Goal: Task Accomplishment & Management: Use online tool/utility

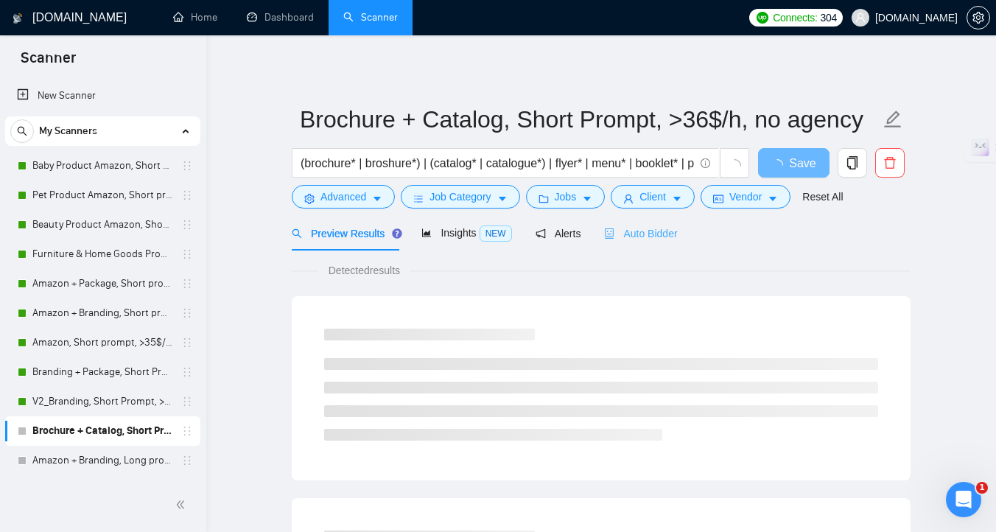
click at [642, 243] on div "Auto Bidder" at bounding box center [640, 233] width 73 height 35
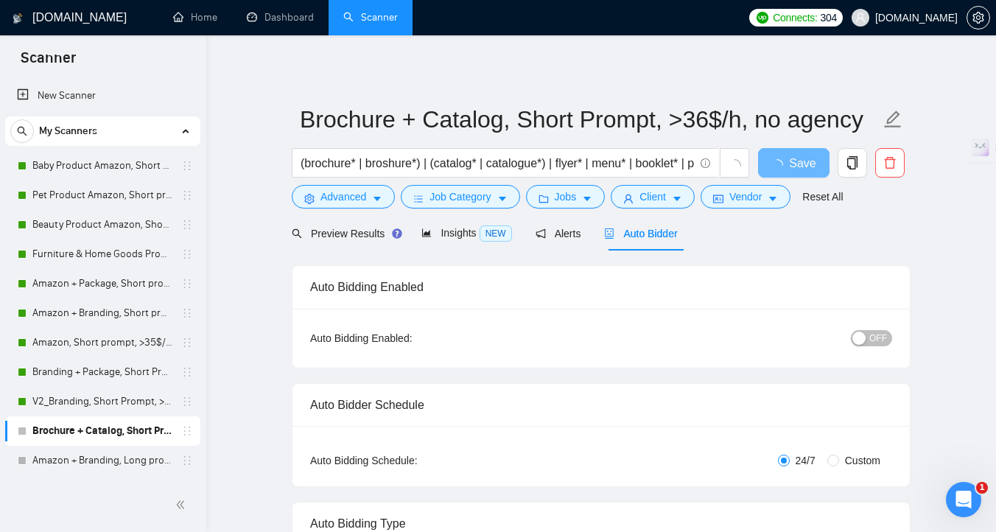
click at [872, 339] on span "OFF" at bounding box center [878, 338] width 18 height 16
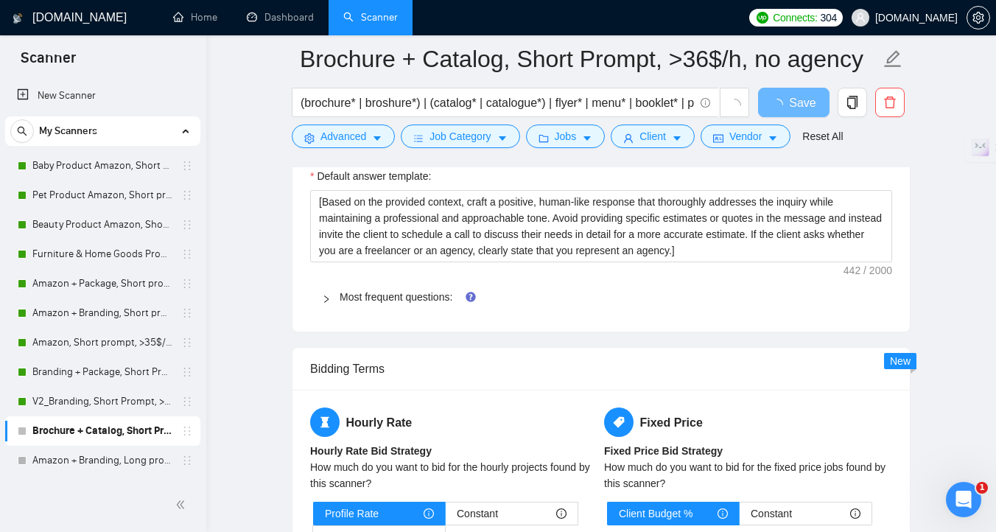
scroll to position [2148, 0]
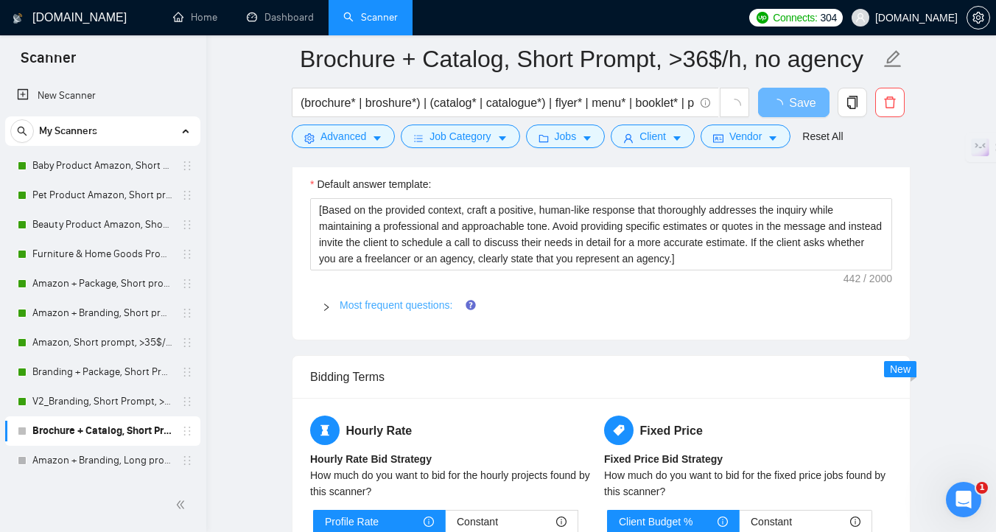
click at [384, 305] on link "Most frequent questions:" at bounding box center [395, 305] width 113 height 12
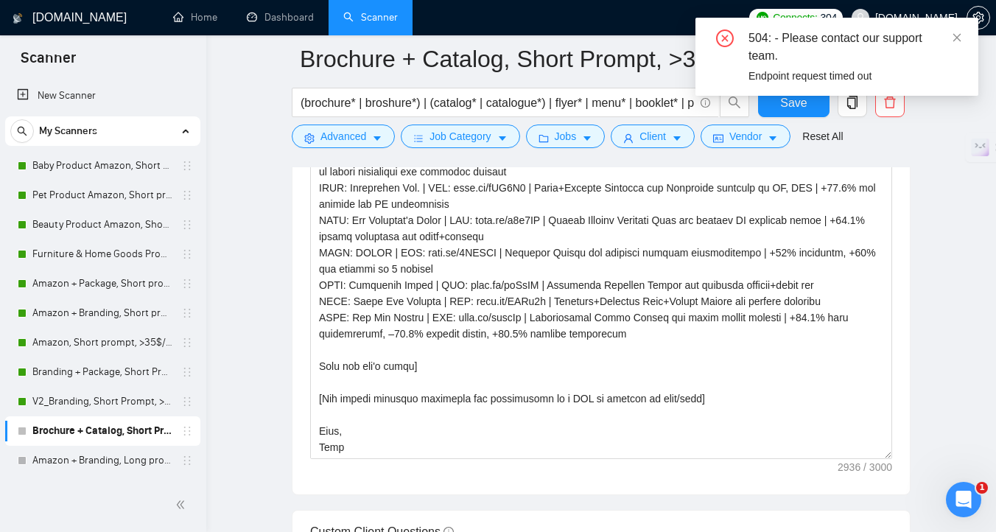
scroll to position [404, 0]
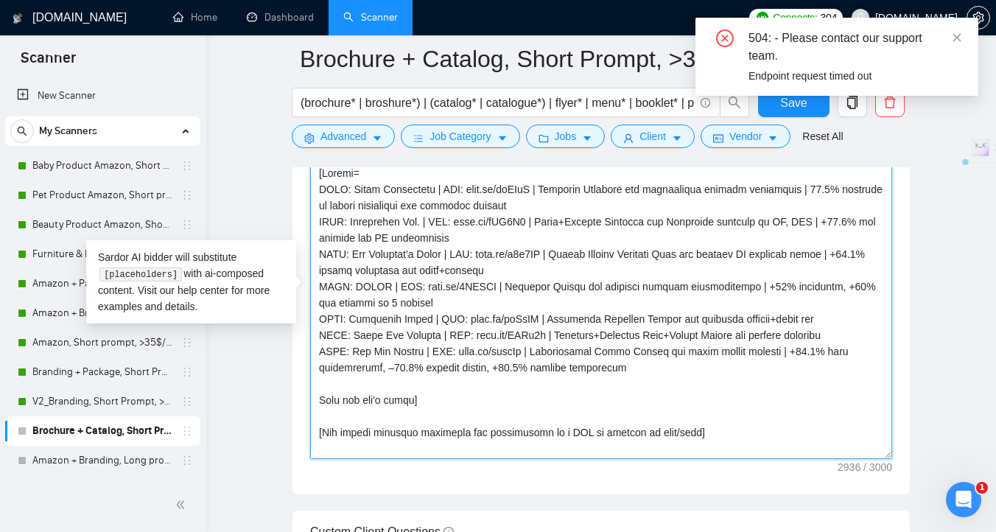
drag, startPoint x: 619, startPoint y: 368, endPoint x: 315, endPoint y: 194, distance: 350.6
click at [317, 194] on textarea "Cover letter template:" at bounding box center [601, 292] width 582 height 331
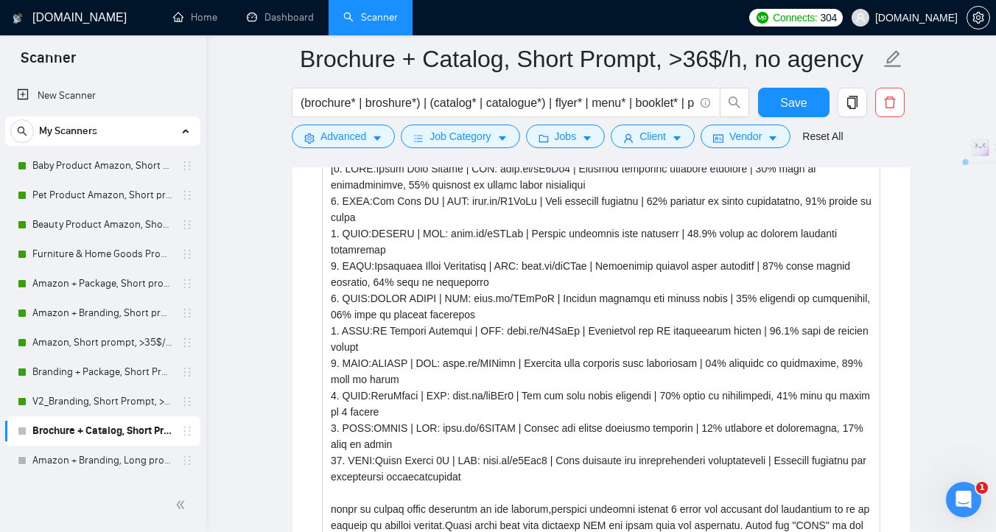
scroll to position [2378, 0]
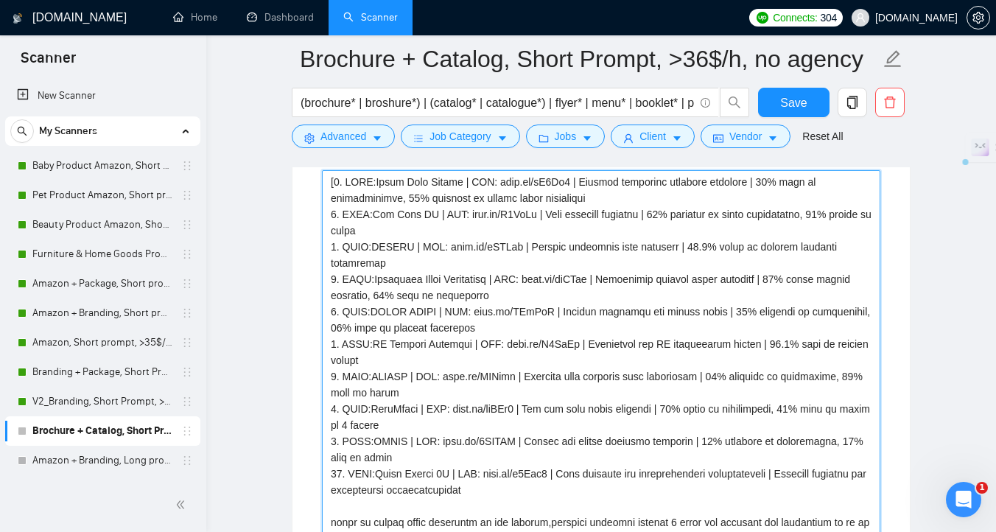
drag, startPoint x: 483, startPoint y: 495, endPoint x: 335, endPoint y: 185, distance: 343.5
click at [335, 185] on projects "Describe your recent experience with similar projects" at bounding box center [601, 368] width 558 height 396
paste projects "CLNT: Atris Technology | URL: noto.li/wuYVlK | Brochure Redesign for streamline…"
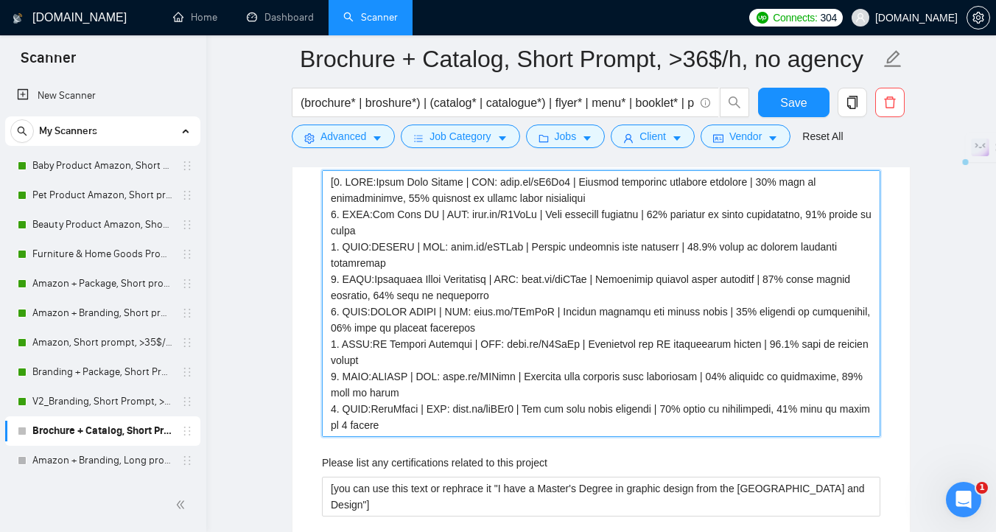
type projects "[CLNT: Atris Technology | URL: noto.li/wuYVlK | Brochure Redesign for streamlin…"
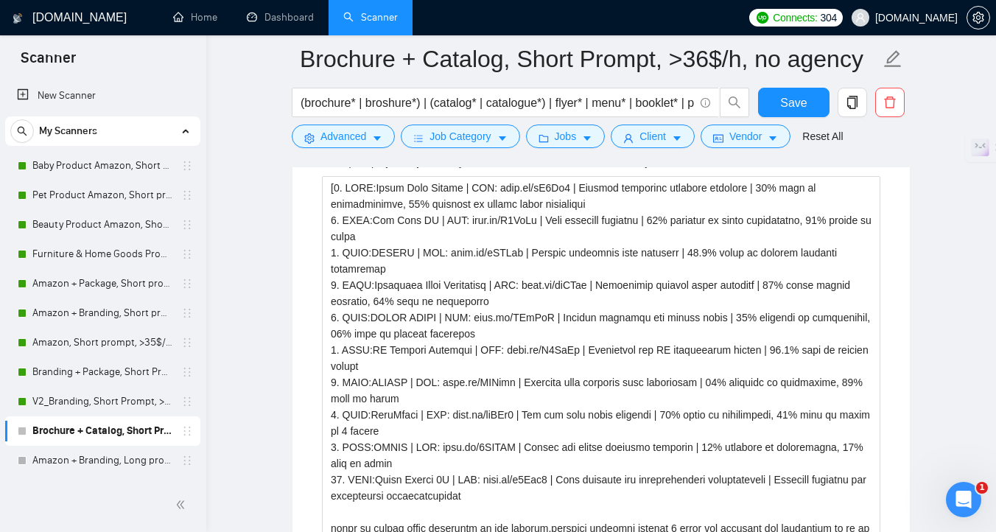
scroll to position [3649, 0]
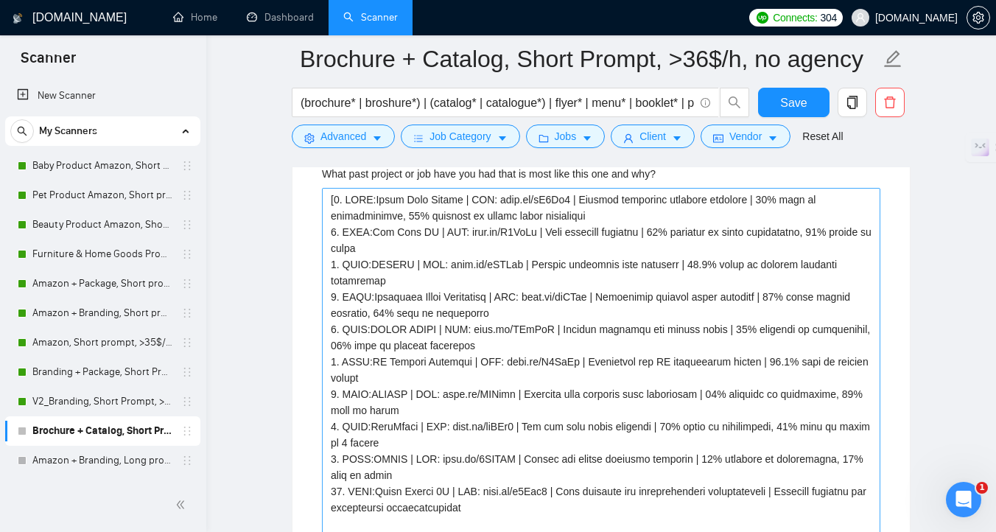
type projects "[CLNT: Atris Technology | URL: noto.li/wuYVlK | Brochure Redesign for streamlin…"
drag, startPoint x: 492, startPoint y: 504, endPoint x: 336, endPoint y: 205, distance: 337.9
click at [336, 205] on why\? "What past project or job have you had that is most like this one and why?" at bounding box center [601, 386] width 558 height 396
paste why\? "CLNT: Atris Technology | URL: noto.li/wuYVlK | Brochure Redesign for streamline…"
type why\? "[CLNT: Atris Technology | URL: noto.li/wuYVlK | Brochure Redesign for streamlin…"
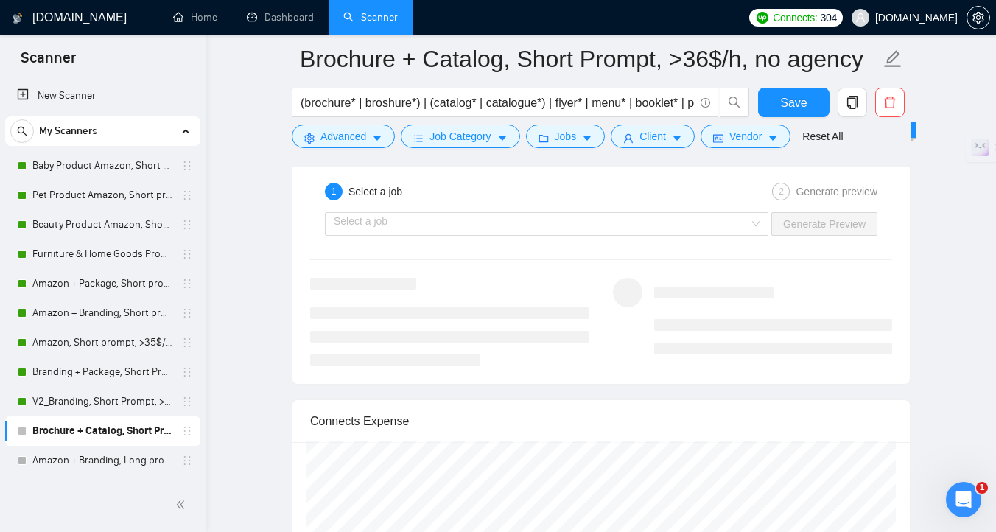
scroll to position [5882, 0]
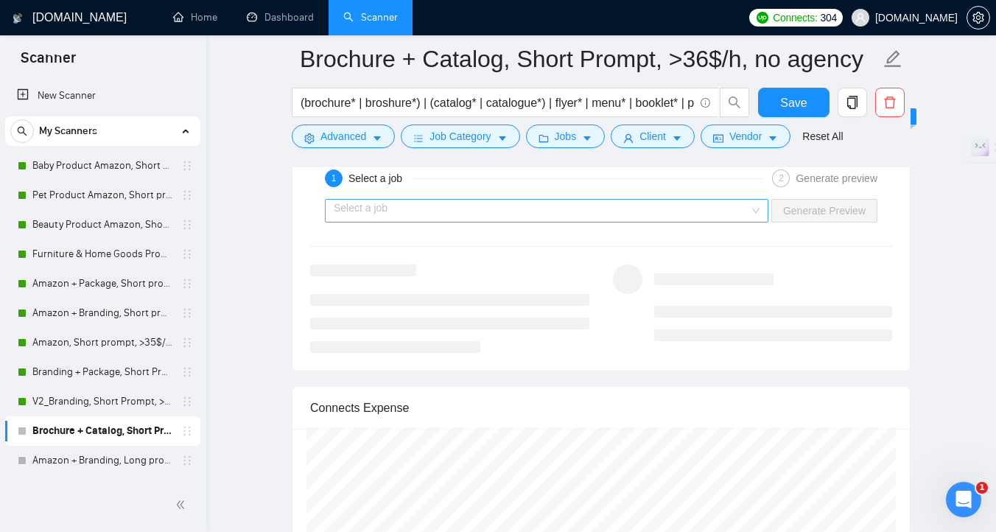
type why\? "[CLNT: Atris Technology | URL: noto.li/wuYVlK | Brochure Redesign for streamlin…"
click at [475, 217] on input "search" at bounding box center [541, 211] width 415 height 22
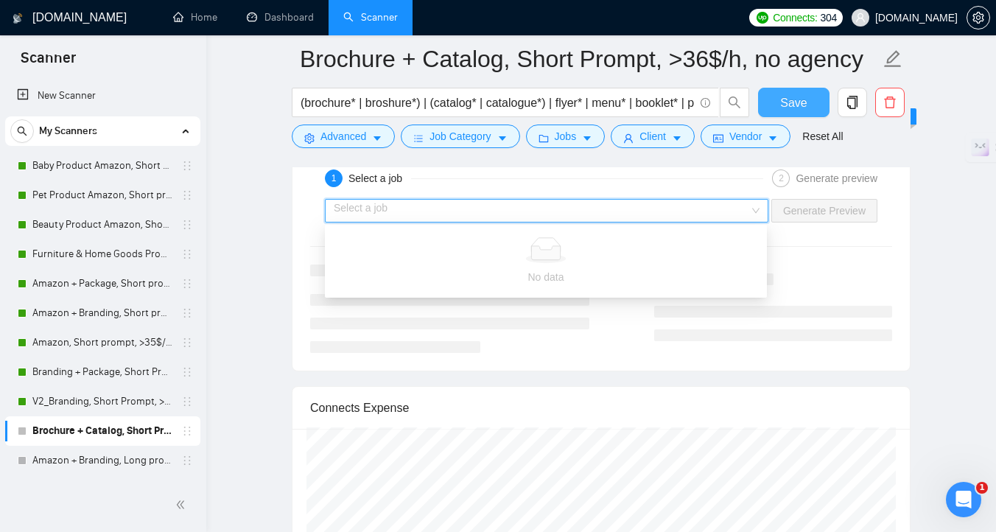
drag, startPoint x: 795, startPoint y: 101, endPoint x: 797, endPoint y: 109, distance: 8.4
click at [795, 101] on span "Save" at bounding box center [793, 103] width 27 height 18
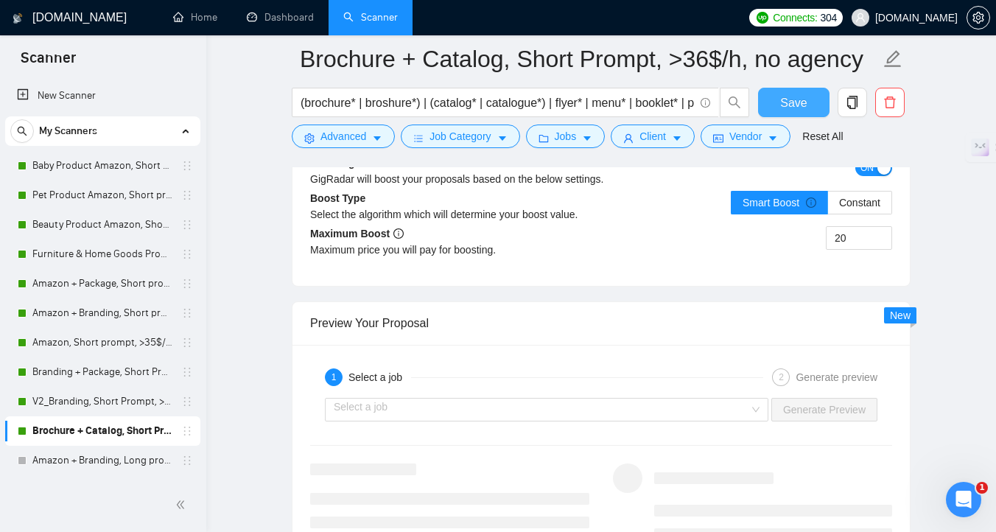
scroll to position [2757, 0]
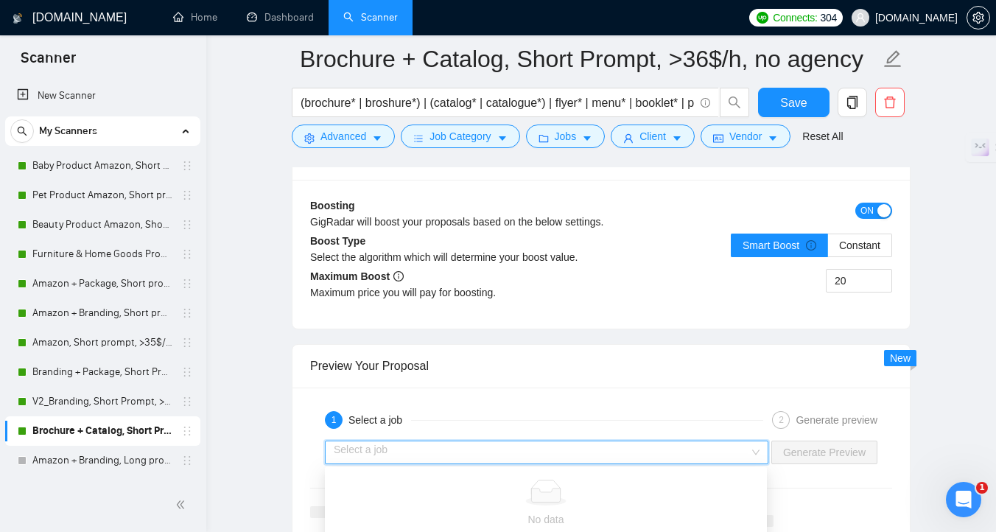
click at [606, 456] on input "search" at bounding box center [541, 452] width 415 height 22
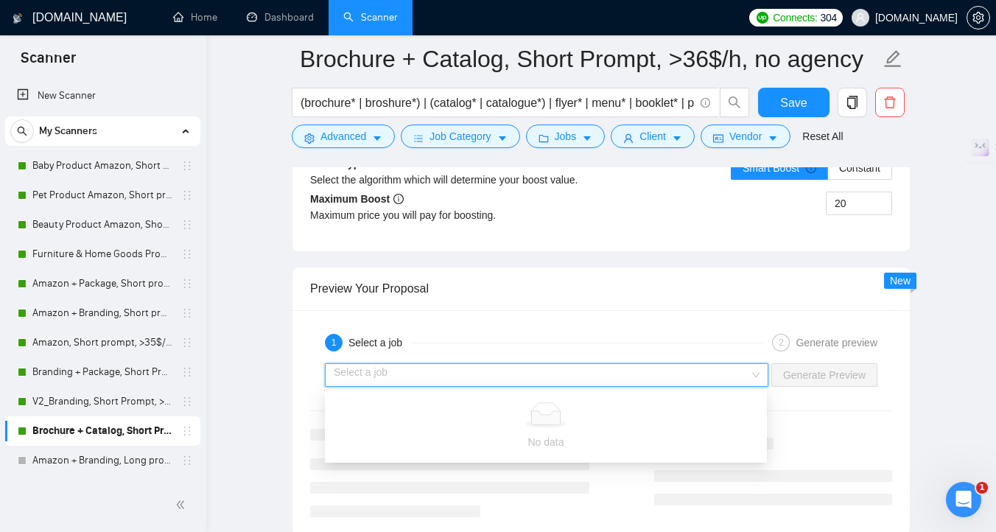
scroll to position [2862, 0]
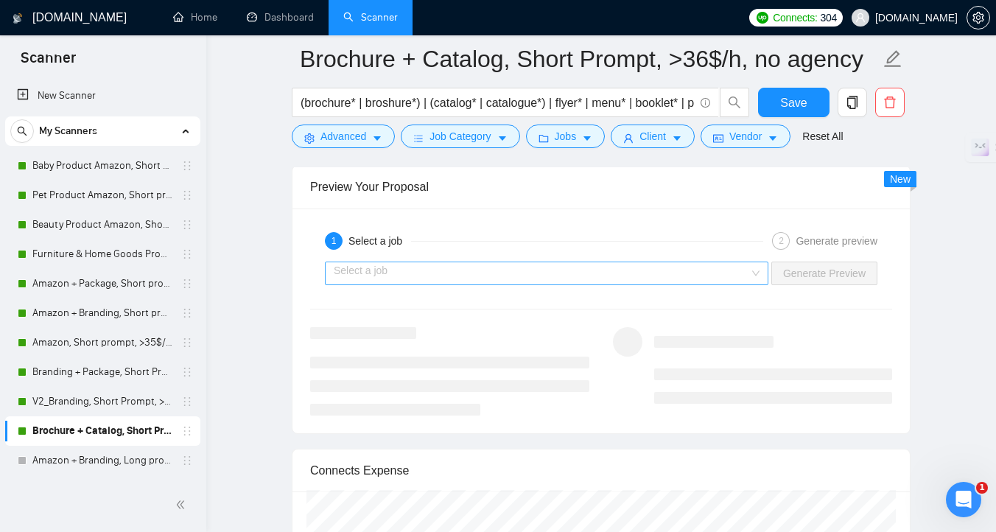
scroll to position [2990, 0]
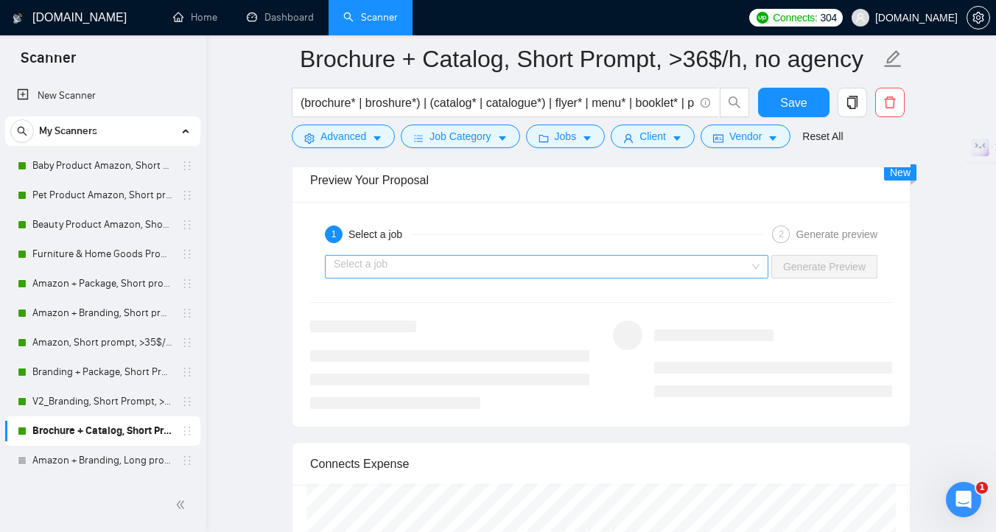
click at [482, 272] on input "search" at bounding box center [541, 267] width 415 height 22
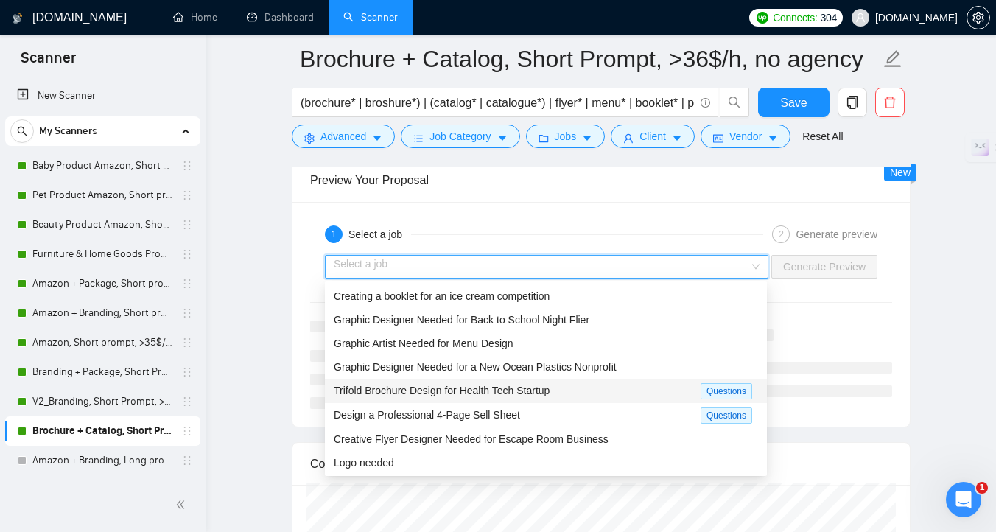
click at [510, 398] on div "Trifold Brochure Design for Health Tech Startup" at bounding box center [517, 390] width 367 height 17
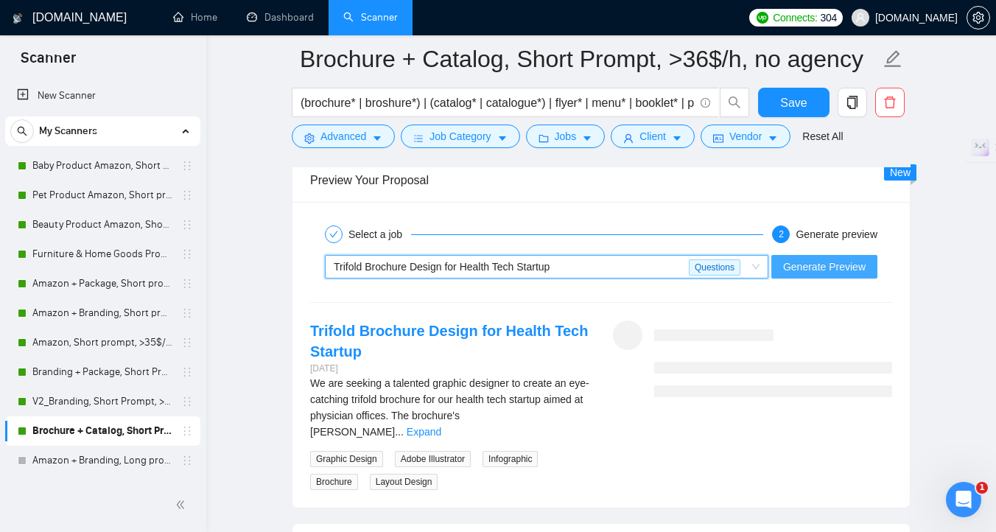
click at [839, 271] on span "Generate Preview" at bounding box center [824, 266] width 82 height 16
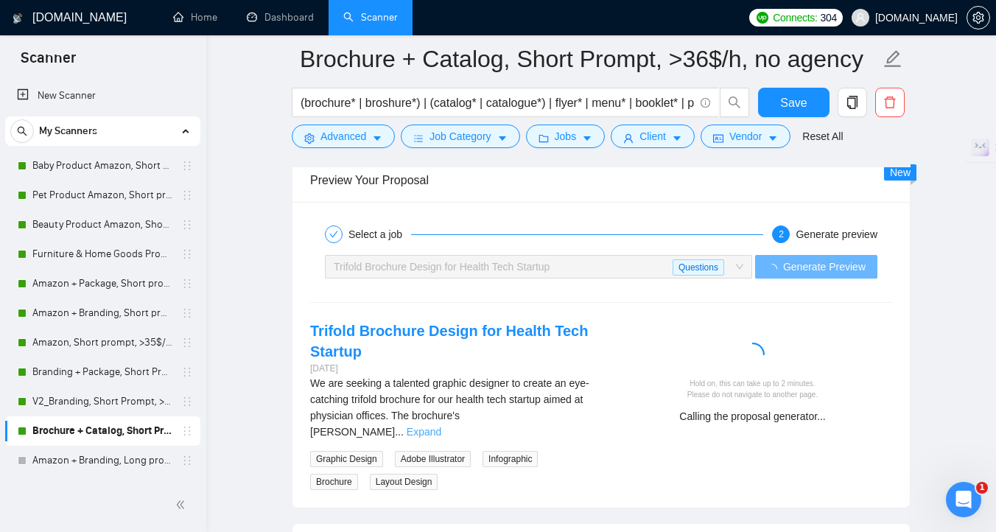
click at [441, 426] on link "Expand" at bounding box center [423, 432] width 35 height 12
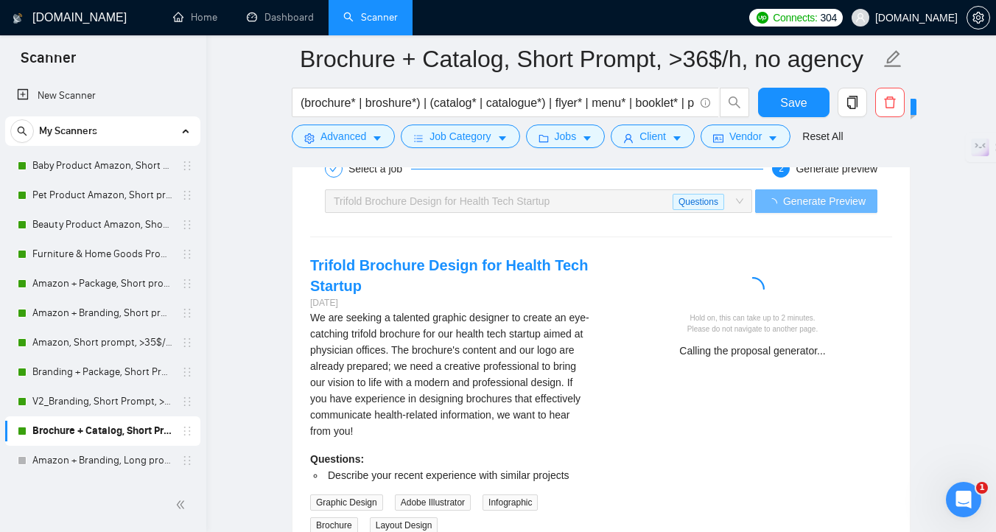
scroll to position [3079, 0]
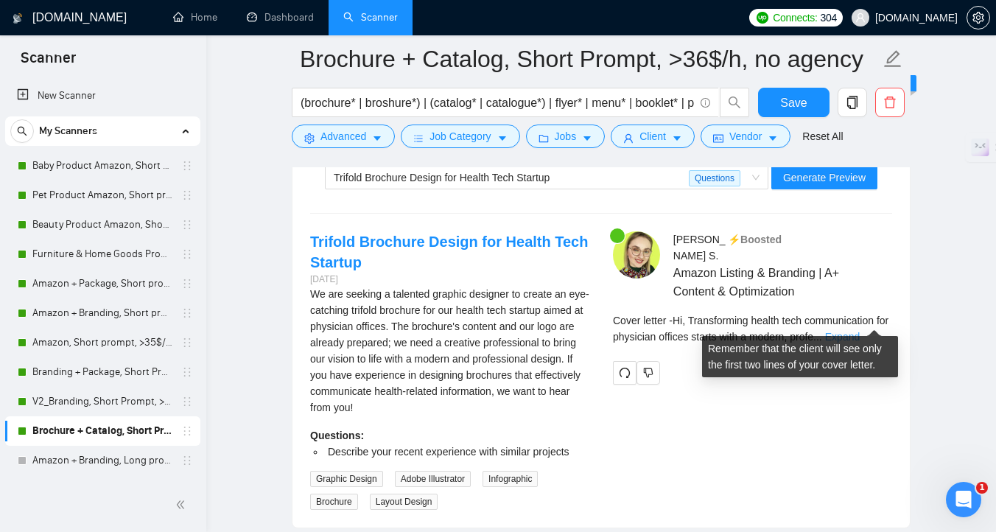
click at [859, 331] on link "Expand" at bounding box center [842, 337] width 35 height 12
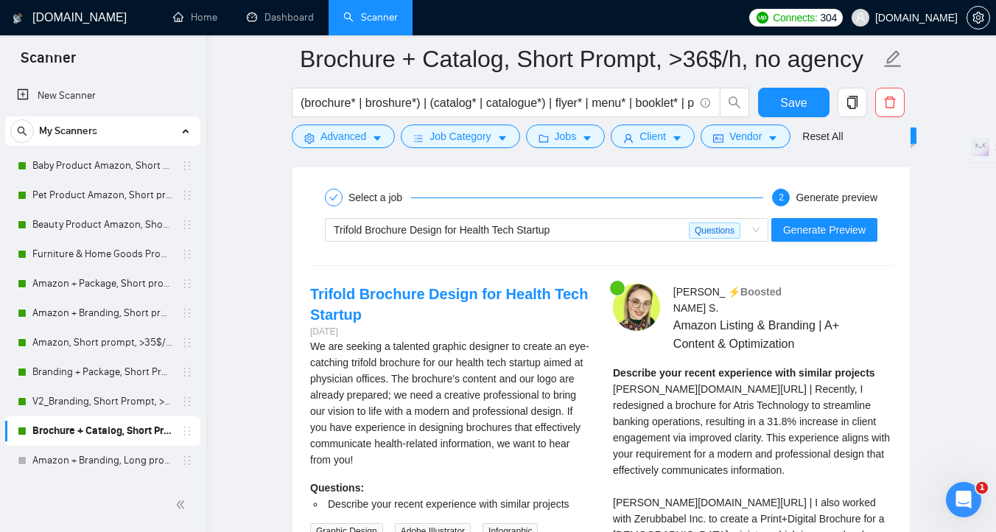
scroll to position [2948, 0]
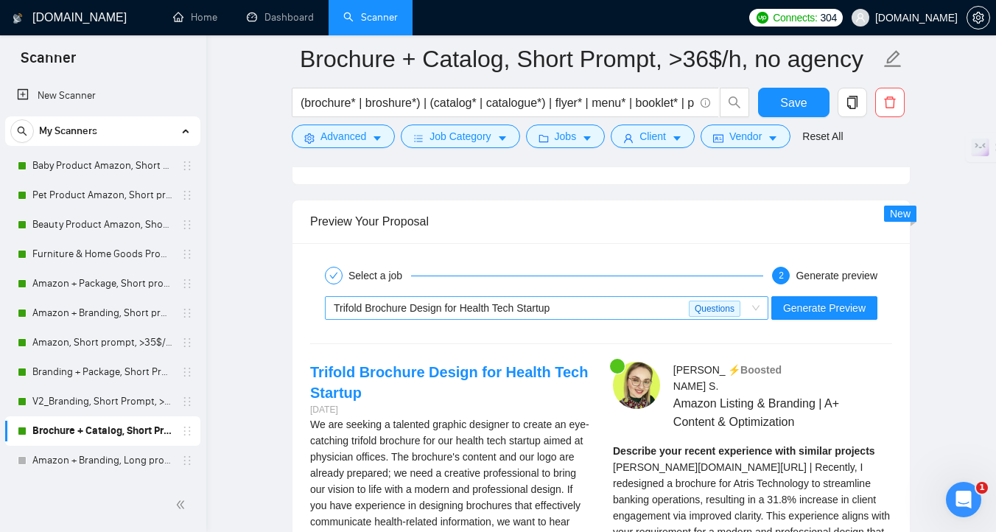
click at [662, 307] on div "Trifold Brochure Design for Health Tech Startup" at bounding box center [511, 308] width 355 height 22
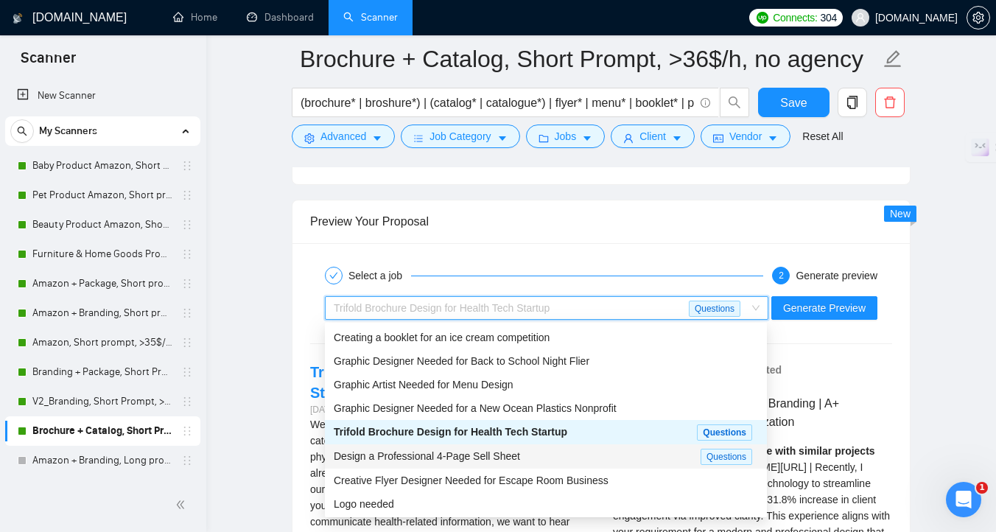
click at [627, 461] on div "Design a Professional 4-Page Sell Sheet" at bounding box center [517, 456] width 367 height 17
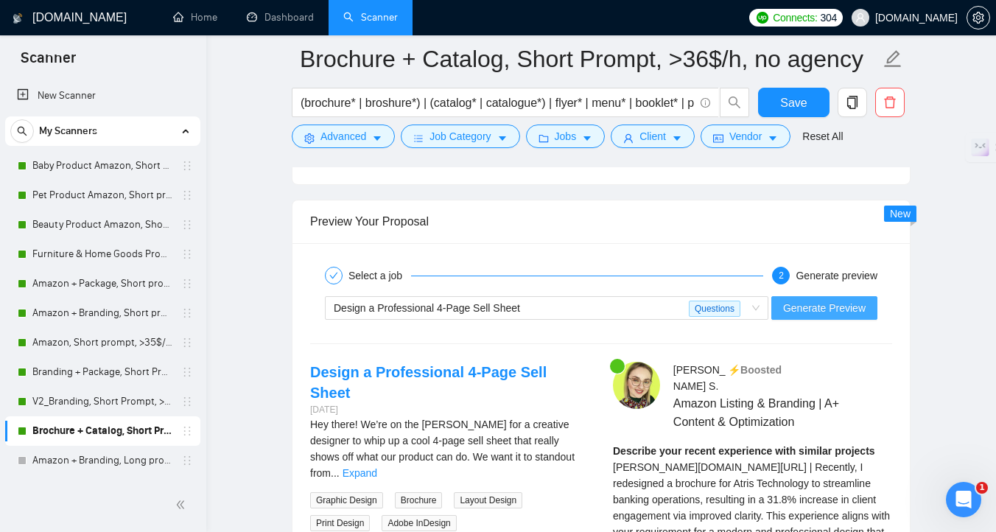
click at [820, 309] on span "Generate Preview" at bounding box center [824, 308] width 82 height 16
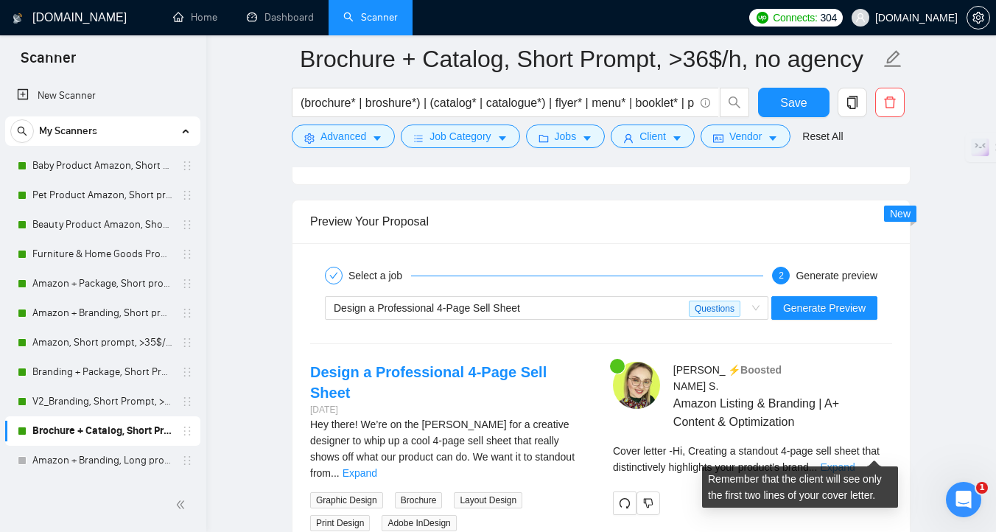
click at [854, 461] on link "Expand" at bounding box center [837, 467] width 35 height 12
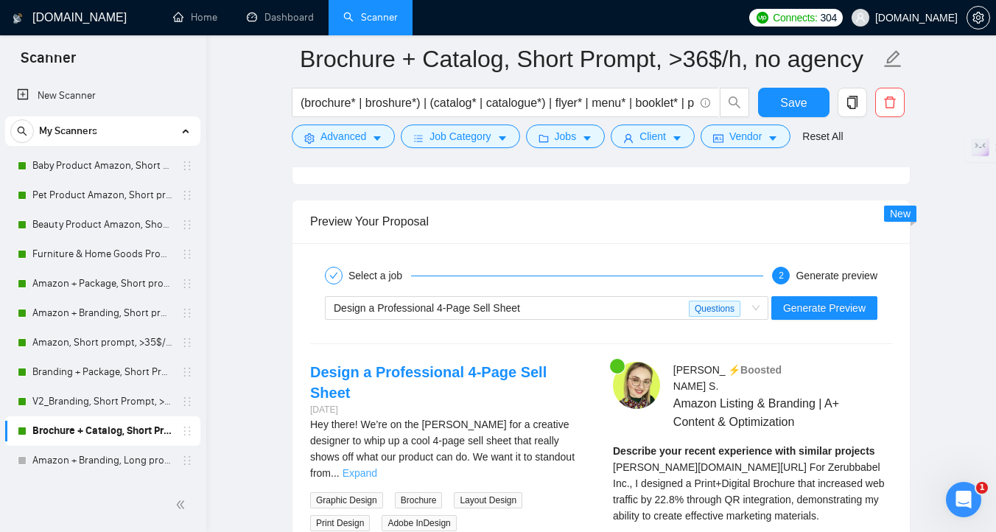
click at [377, 467] on link "Expand" at bounding box center [359, 473] width 35 height 12
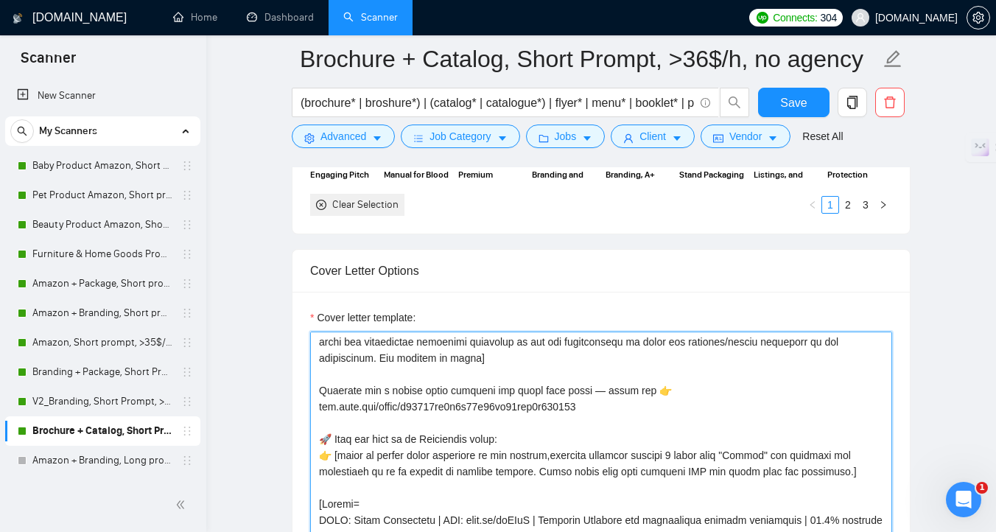
scroll to position [115, 0]
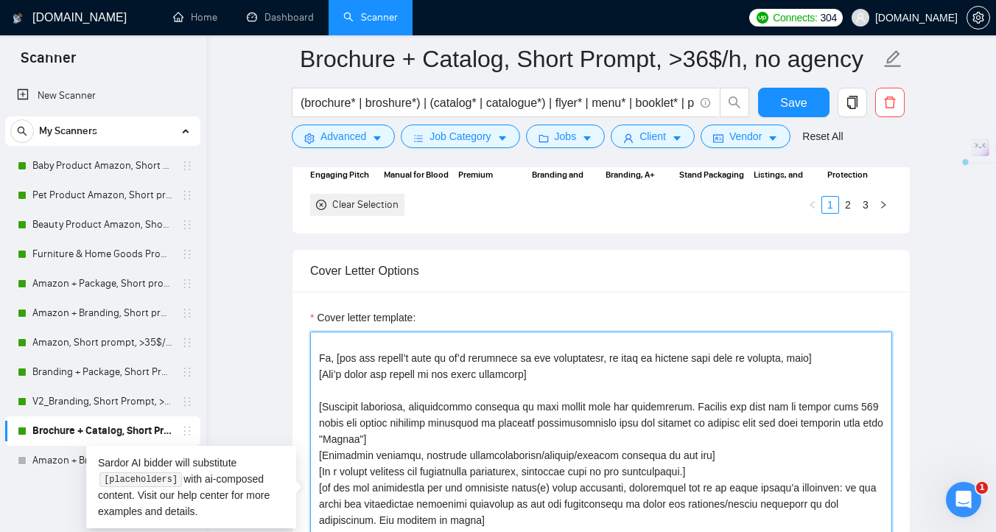
drag, startPoint x: 493, startPoint y: 387, endPoint x: 446, endPoint y: 372, distance: 49.6
click at [446, 372] on textarea "Cover letter template:" at bounding box center [601, 496] width 582 height 331
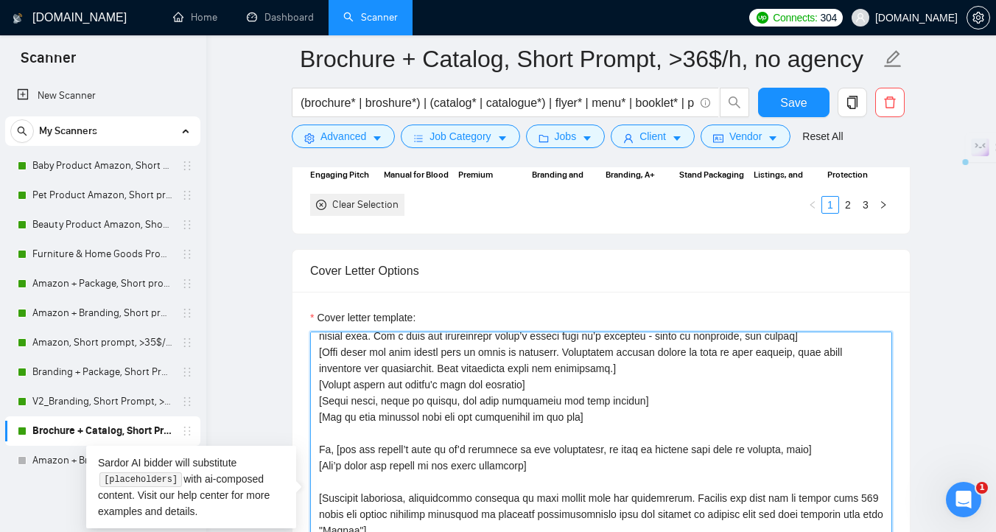
scroll to position [0, 0]
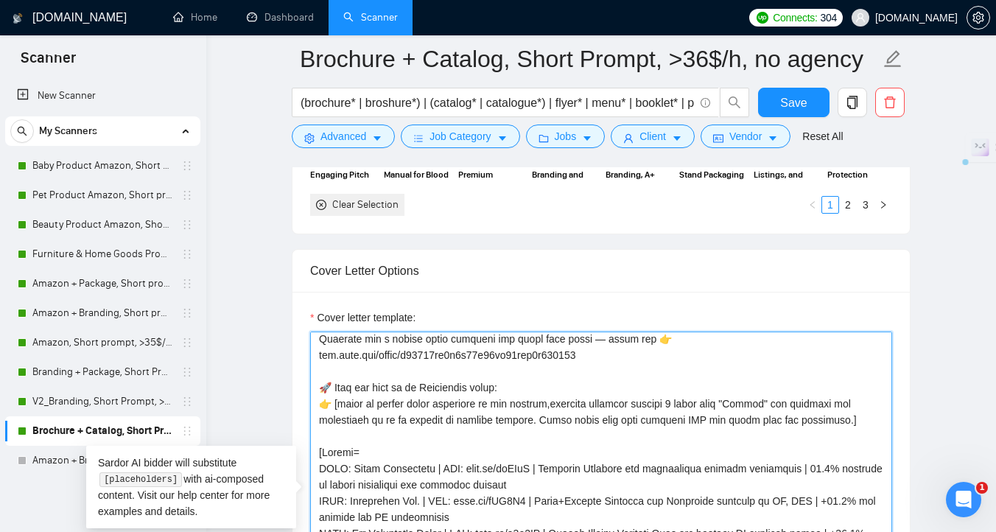
click at [499, 351] on textarea "Cover letter template:" at bounding box center [601, 496] width 582 height 331
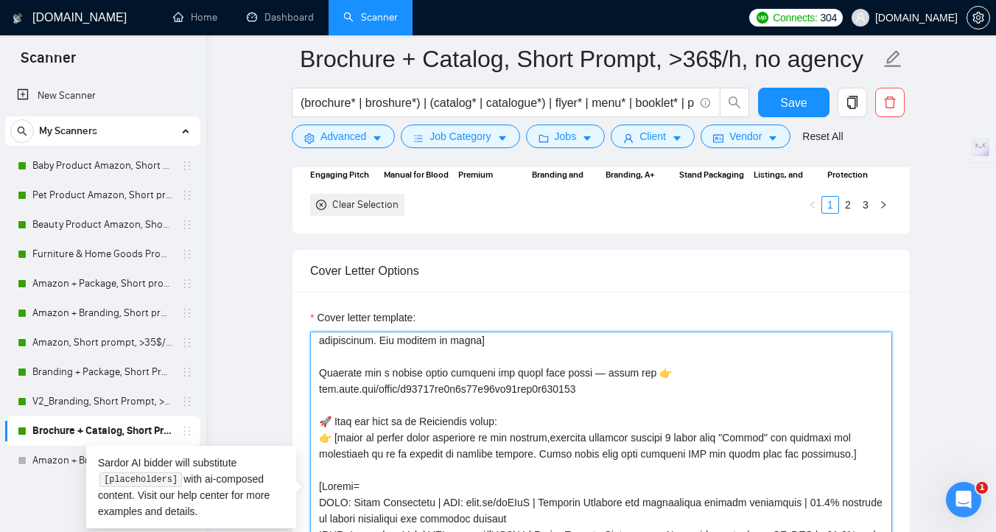
scroll to position [293, 0]
drag, startPoint x: 492, startPoint y: 375, endPoint x: 429, endPoint y: 375, distance: 63.3
click at [429, 375] on textarea "Cover letter template:" at bounding box center [601, 496] width 582 height 331
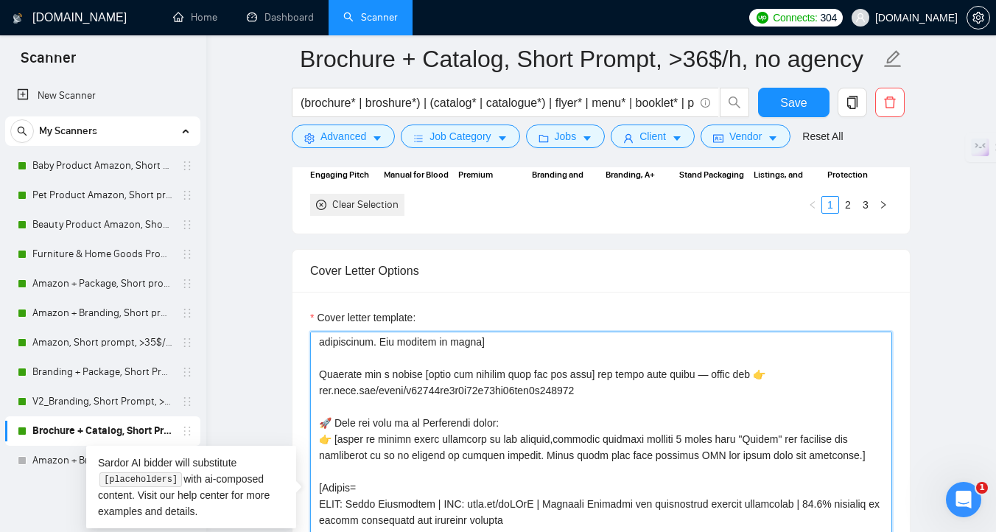
click at [0, 0] on span "Correct the spelling error" at bounding box center [0, 0] width 0 height 0
type textarea "[Never exceed the size of the client’s description by more than 200 characters,…"
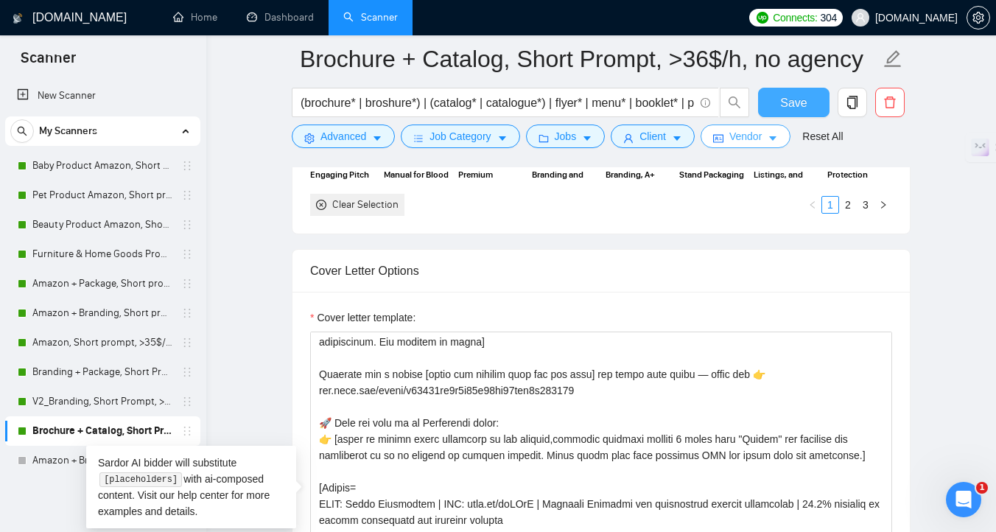
click at [784, 103] on span "Save" at bounding box center [793, 103] width 27 height 18
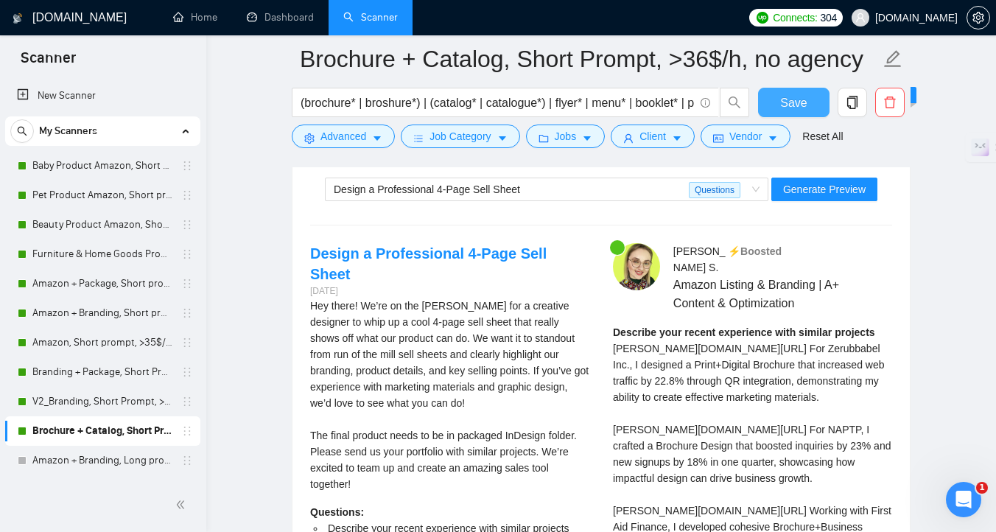
scroll to position [3024, 0]
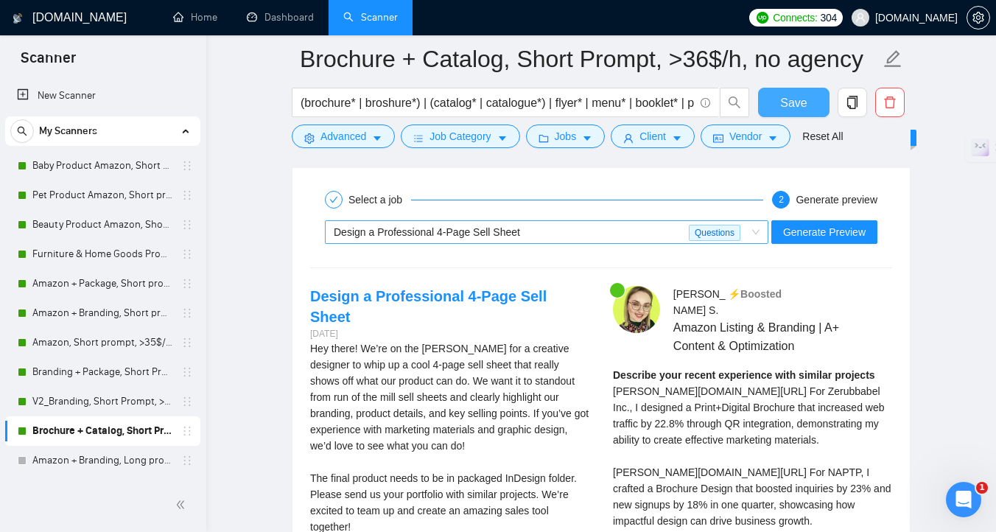
click at [657, 240] on div "Design a Professional 4-Page Sell Sheet" at bounding box center [511, 232] width 355 height 22
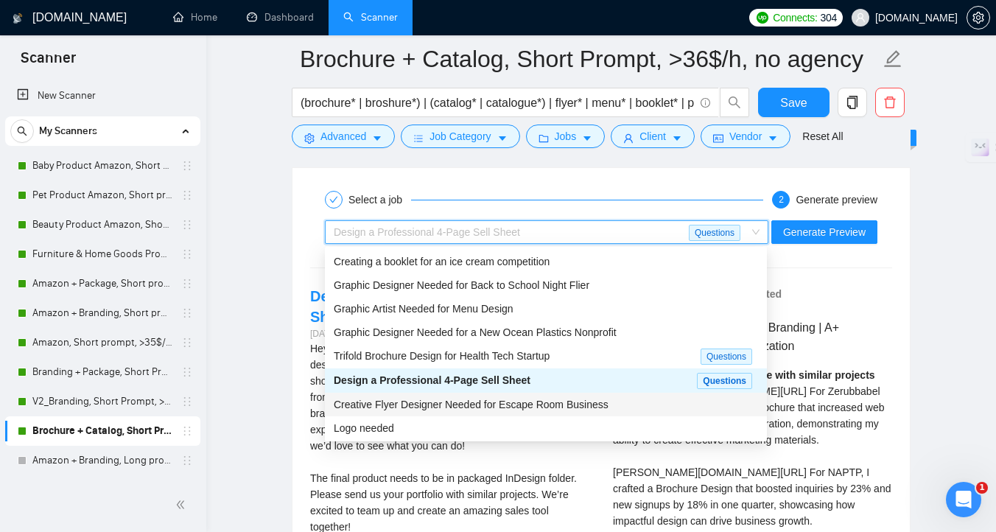
click at [627, 396] on div "Creative Flyer Designer Needed for Escape Room Business" at bounding box center [546, 404] width 424 height 16
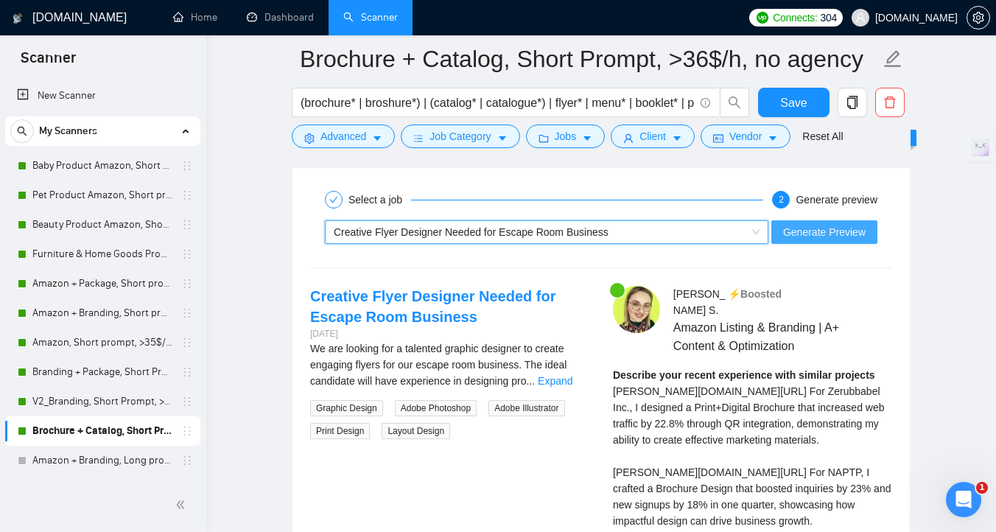
click at [794, 227] on span "Generate Preview" at bounding box center [824, 232] width 82 height 16
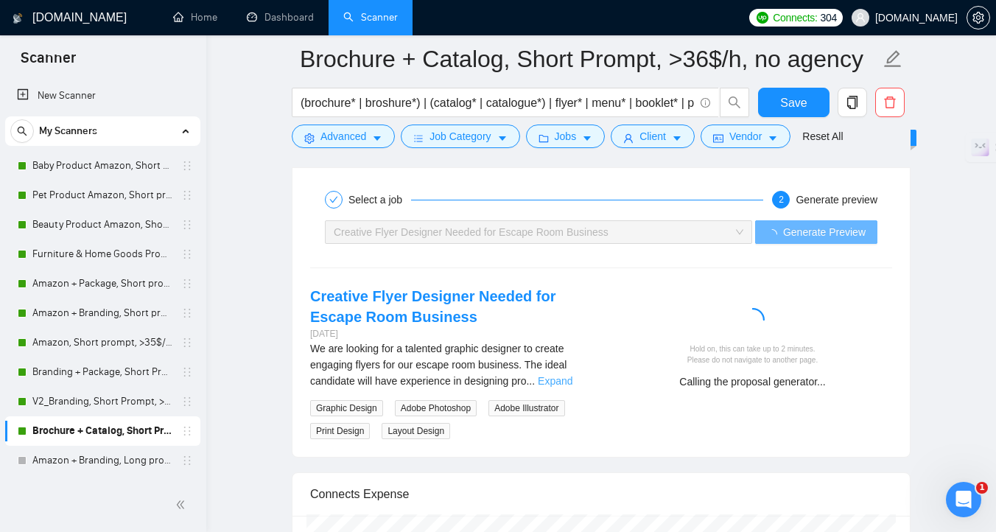
click at [564, 380] on link "Expand" at bounding box center [555, 381] width 35 height 12
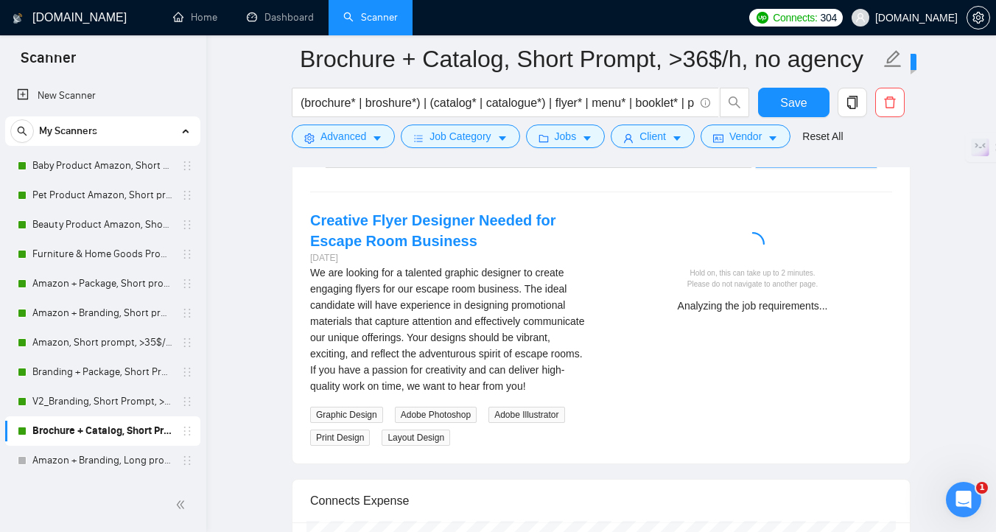
scroll to position [3088, 0]
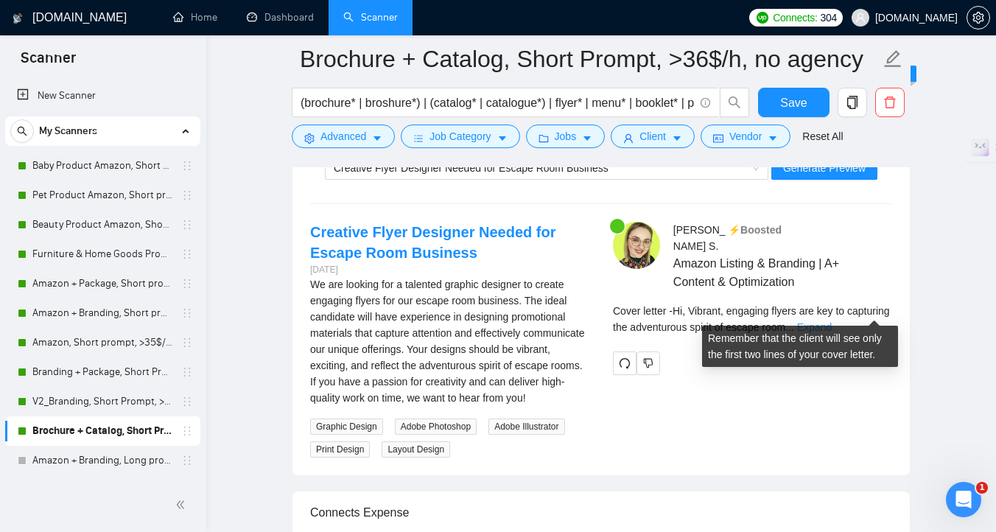
click at [831, 321] on link "Expand" at bounding box center [814, 327] width 35 height 12
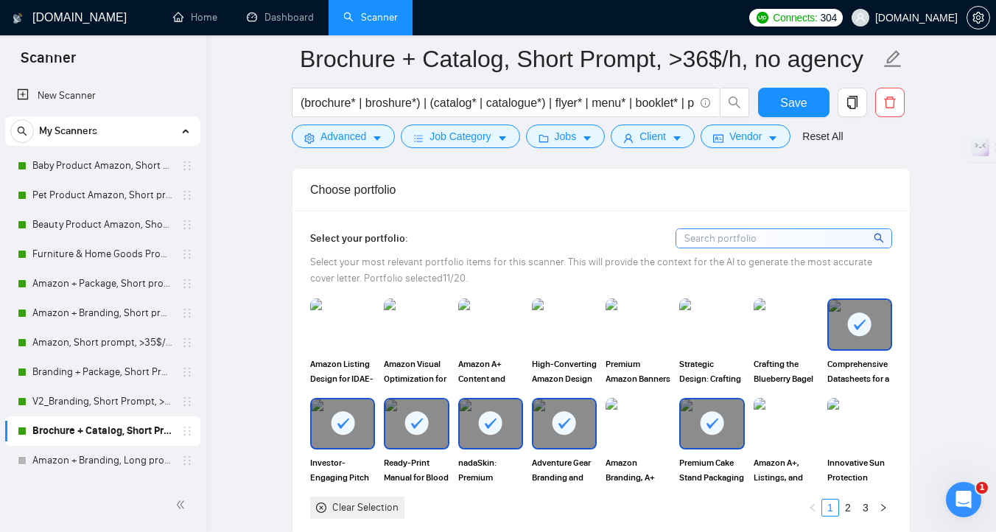
scroll to position [1347, 0]
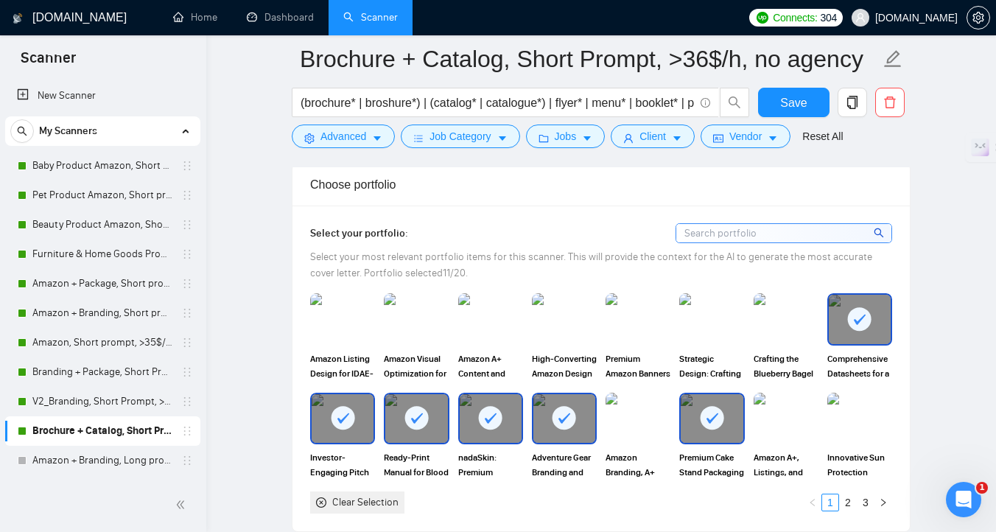
click at [397, 506] on div "Clear Selection" at bounding box center [365, 502] width 66 height 16
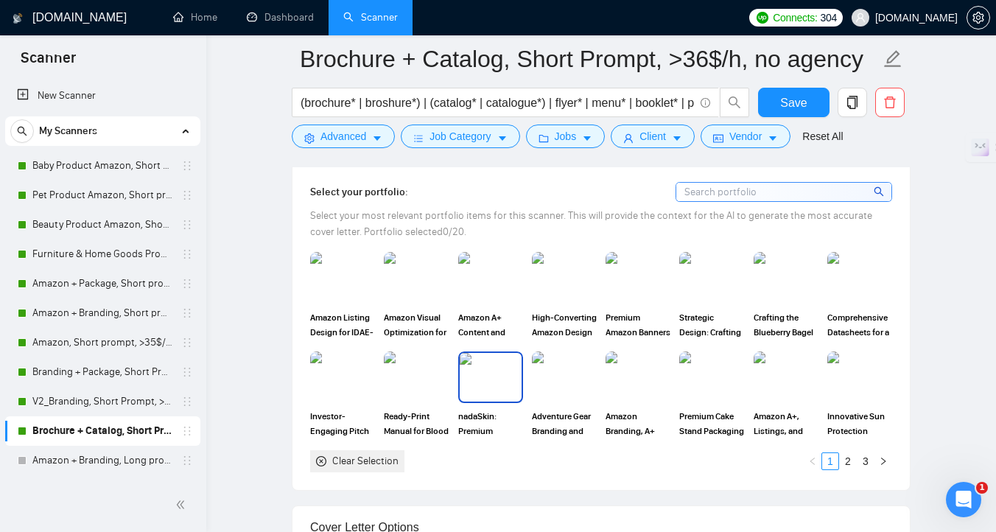
scroll to position [1387, 0]
click at [851, 456] on link "2" at bounding box center [847, 462] width 16 height 16
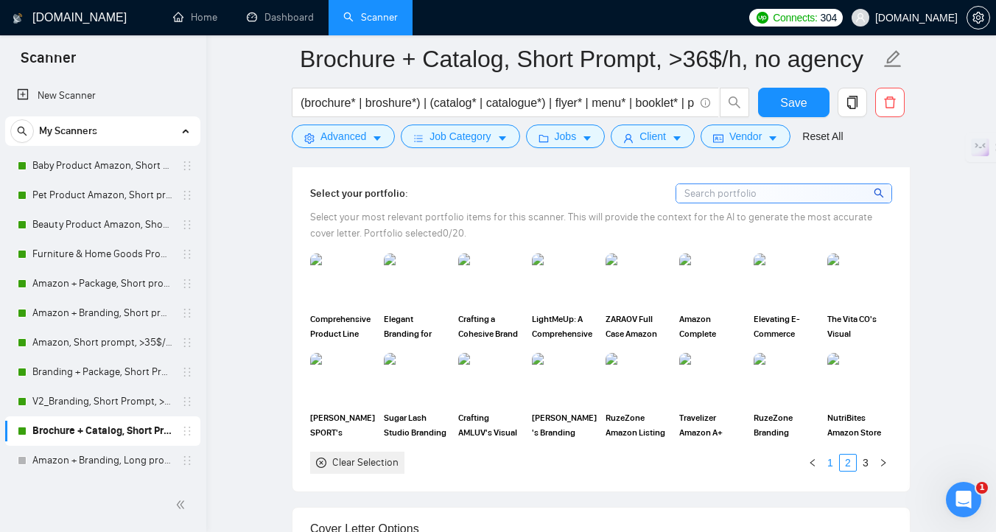
click at [828, 462] on link "1" at bounding box center [830, 462] width 16 height 16
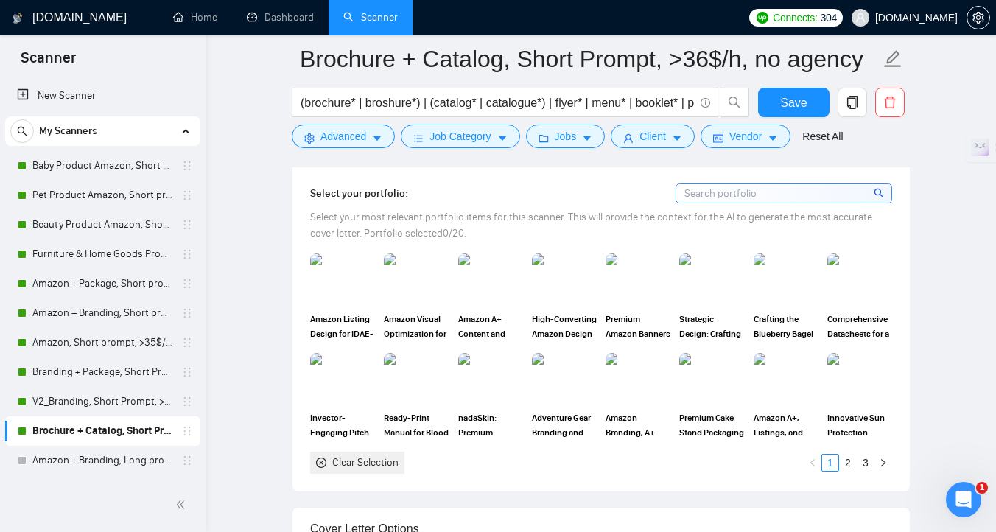
click at [817, 195] on input at bounding box center [783, 193] width 215 height 18
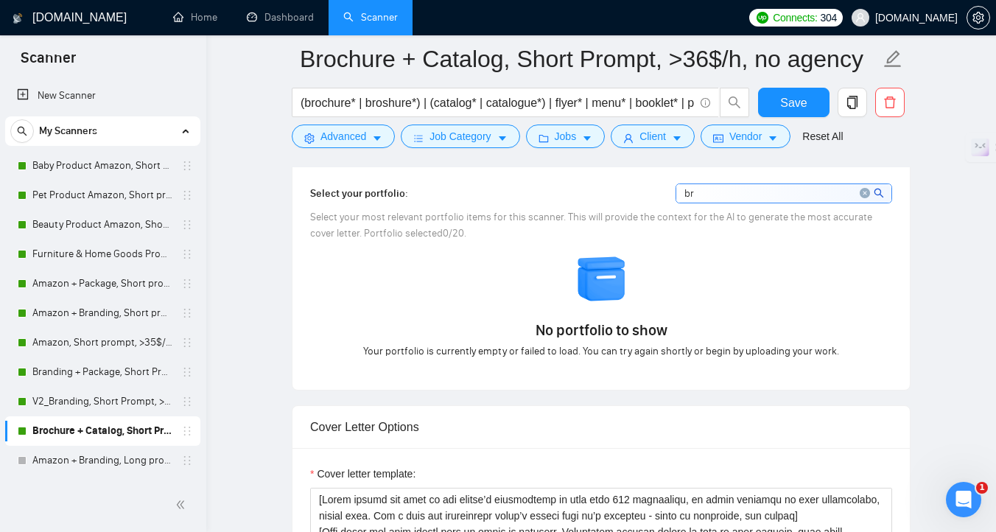
type input "b"
type input "c"
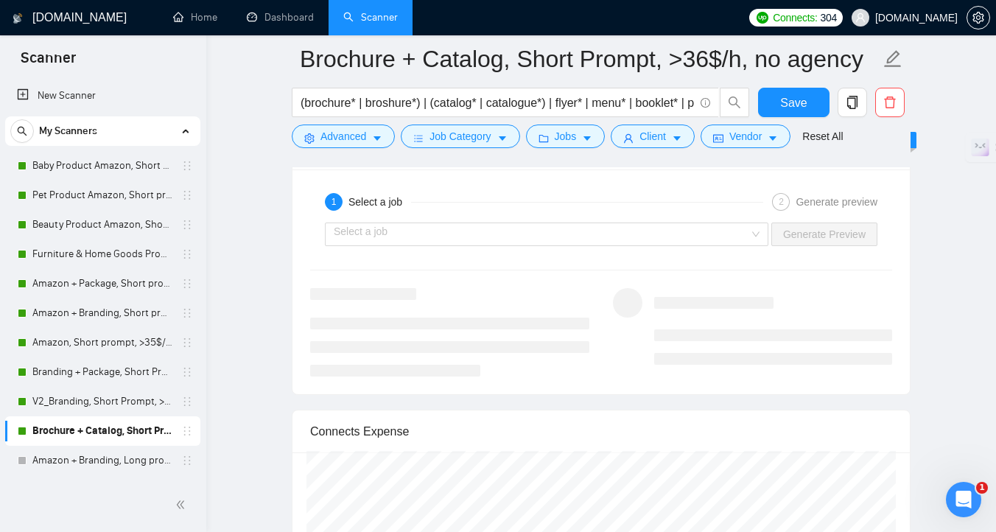
scroll to position [3034, 0]
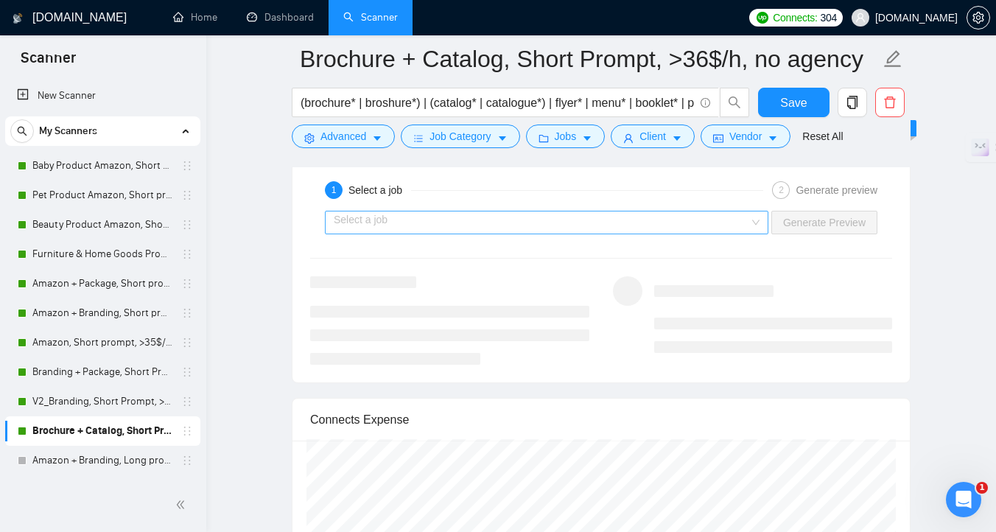
click at [619, 230] on input "search" at bounding box center [541, 222] width 415 height 22
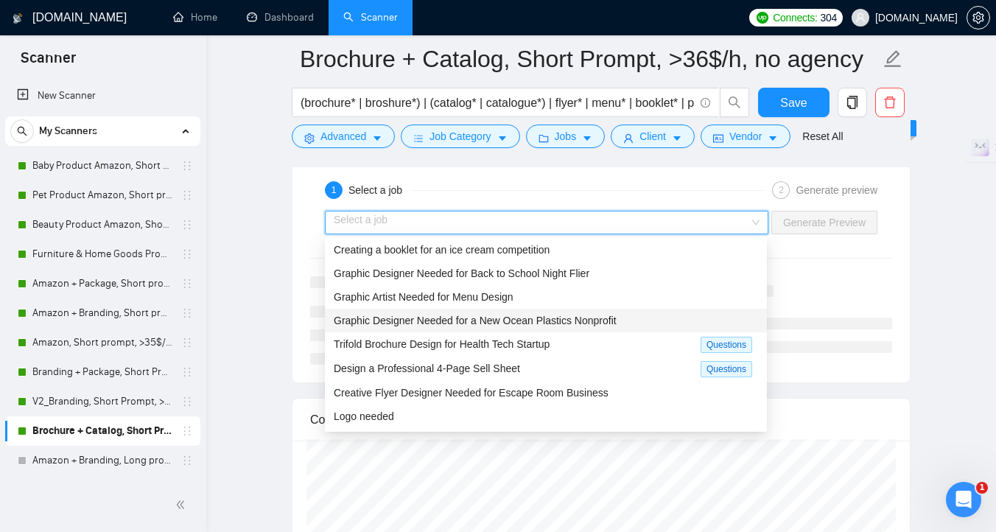
scroll to position [3, 0]
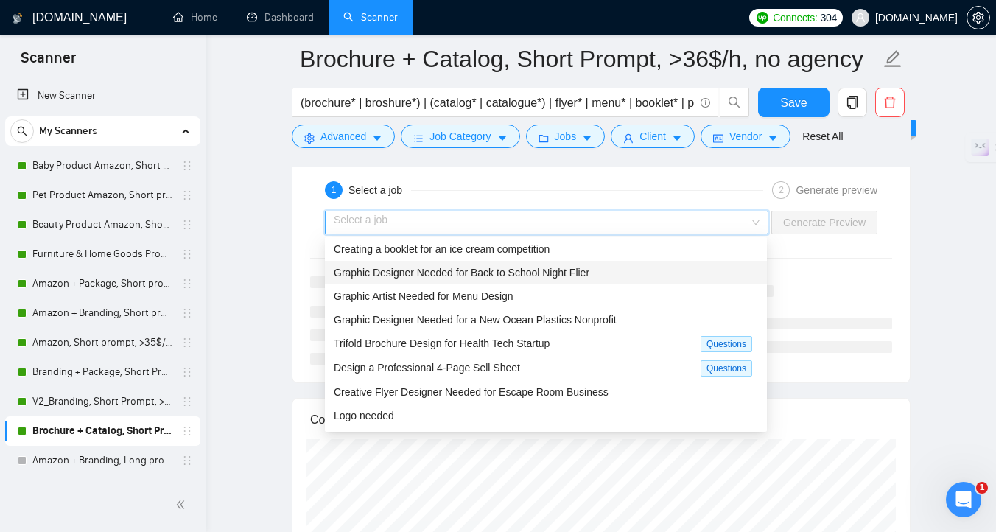
click at [589, 274] on span "Graphic Designer Needed for Back to School Night Flier" at bounding box center [462, 273] width 256 height 12
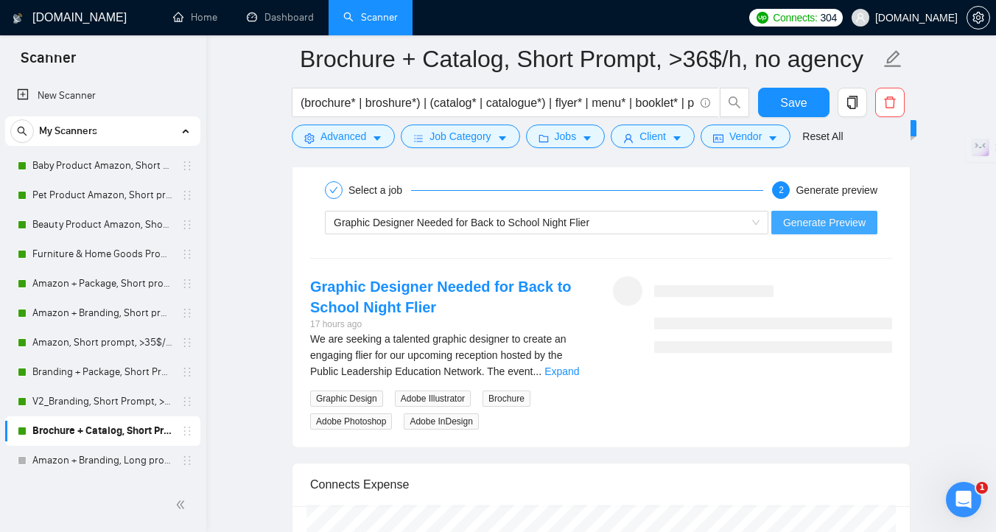
click at [792, 225] on span "Generate Preview" at bounding box center [824, 222] width 82 height 16
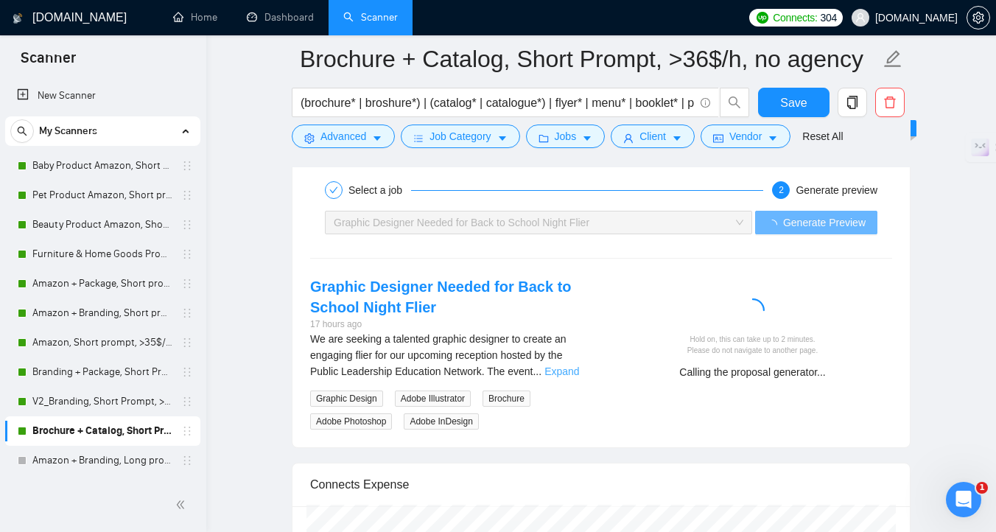
click at [566, 368] on link "Expand" at bounding box center [561, 371] width 35 height 12
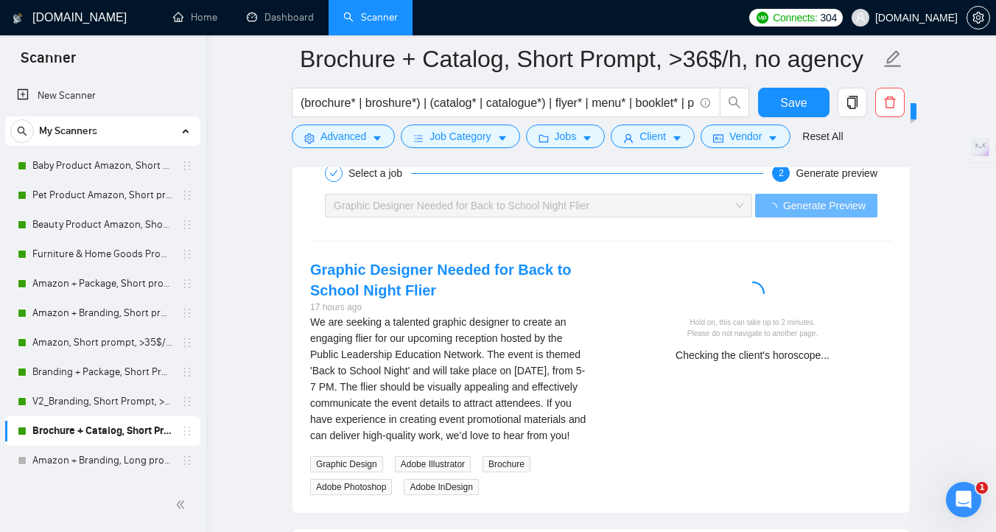
scroll to position [3054, 0]
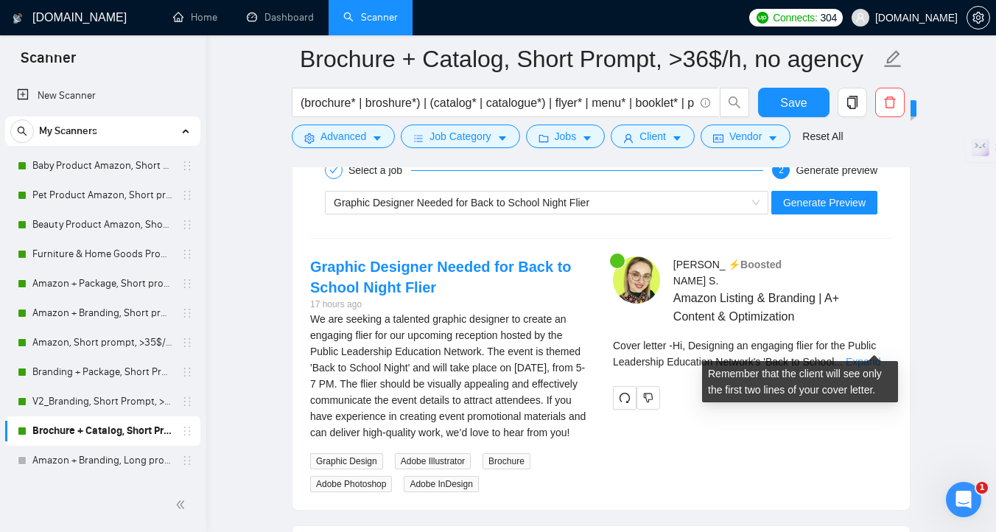
click at [862, 356] on link "Expand" at bounding box center [862, 362] width 35 height 12
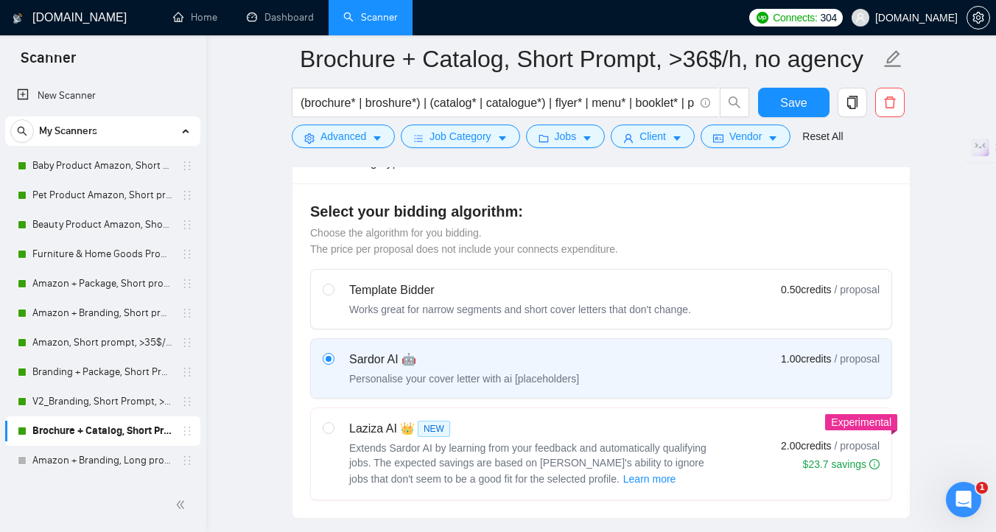
scroll to position [389, 0]
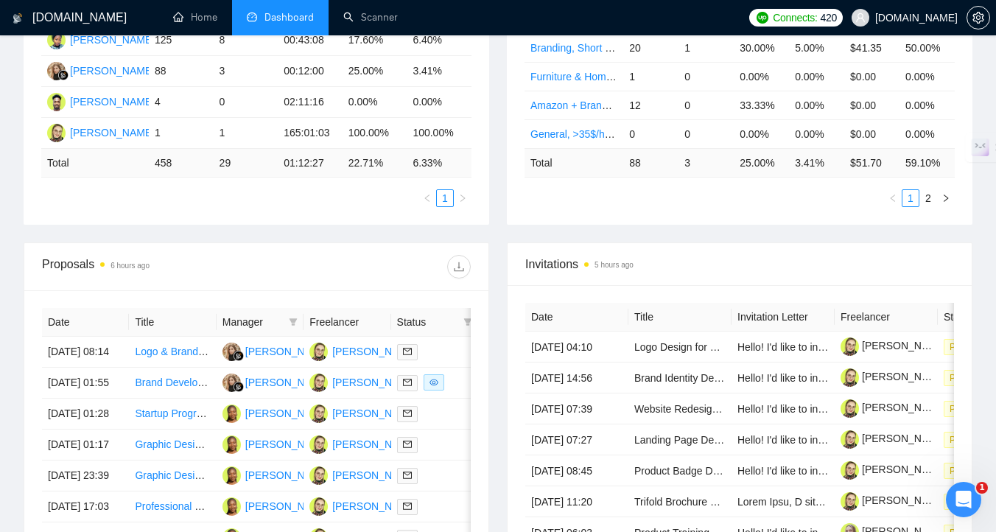
scroll to position [362, 0]
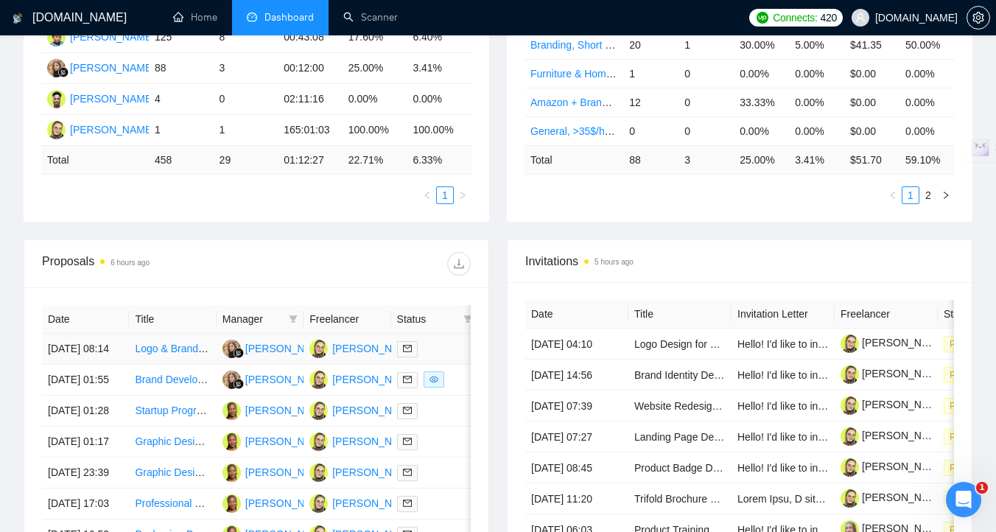
click at [431, 354] on div at bounding box center [434, 348] width 75 height 17
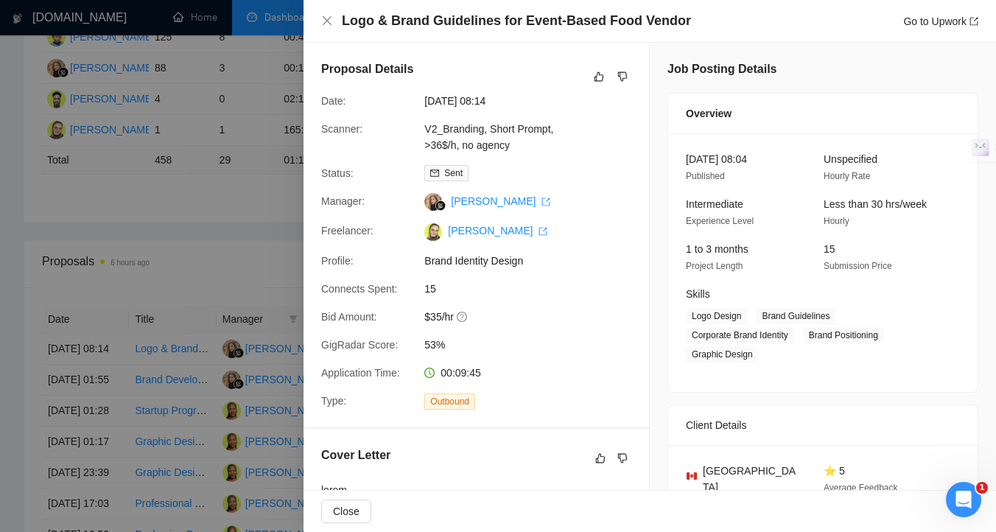
click at [160, 361] on div at bounding box center [498, 266] width 996 height 532
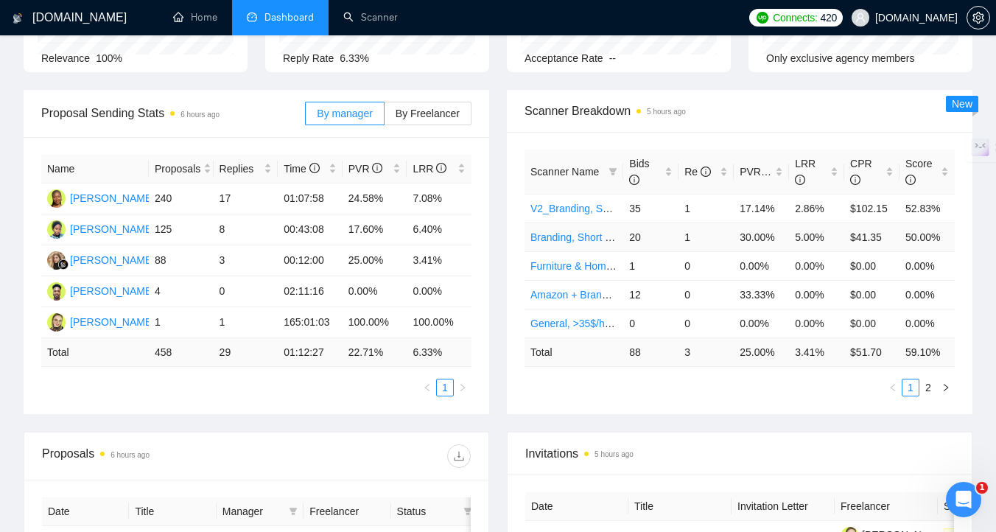
scroll to position [0, 0]
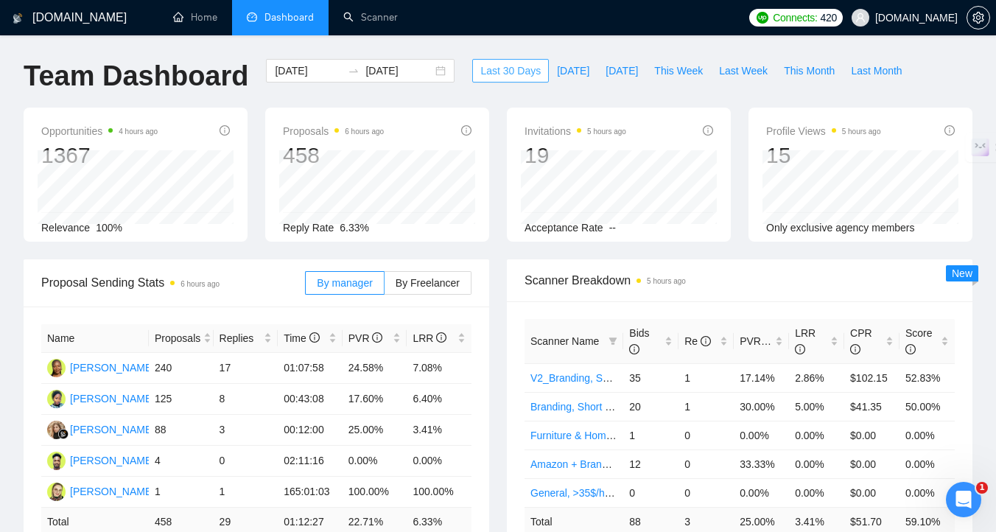
click at [521, 74] on span "Last 30 Days" at bounding box center [510, 71] width 60 height 16
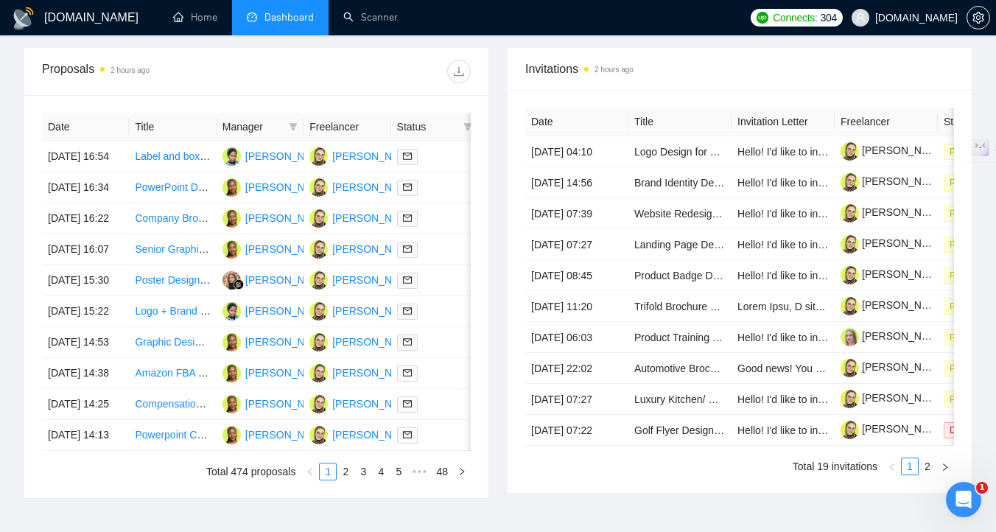
scroll to position [598, 0]
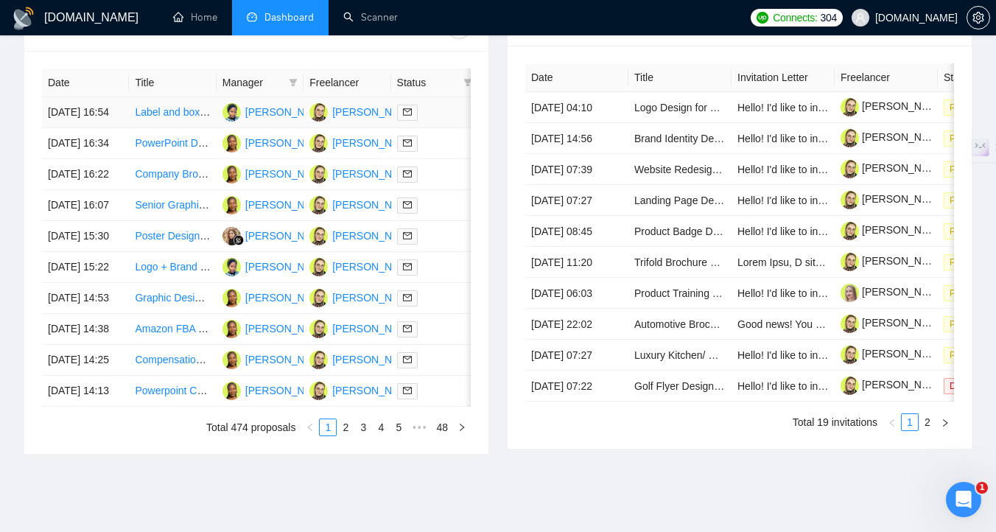
click at [451, 121] on div at bounding box center [434, 112] width 75 height 17
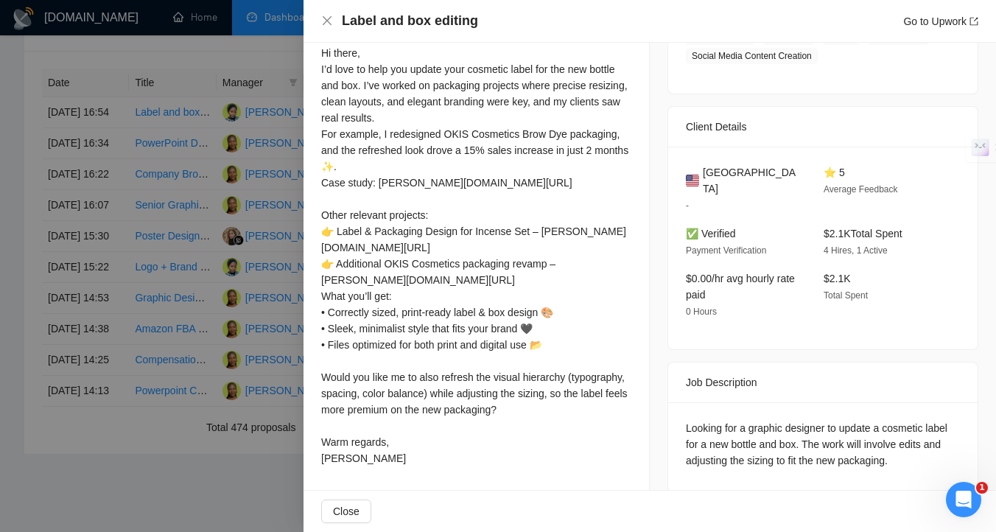
scroll to position [339, 0]
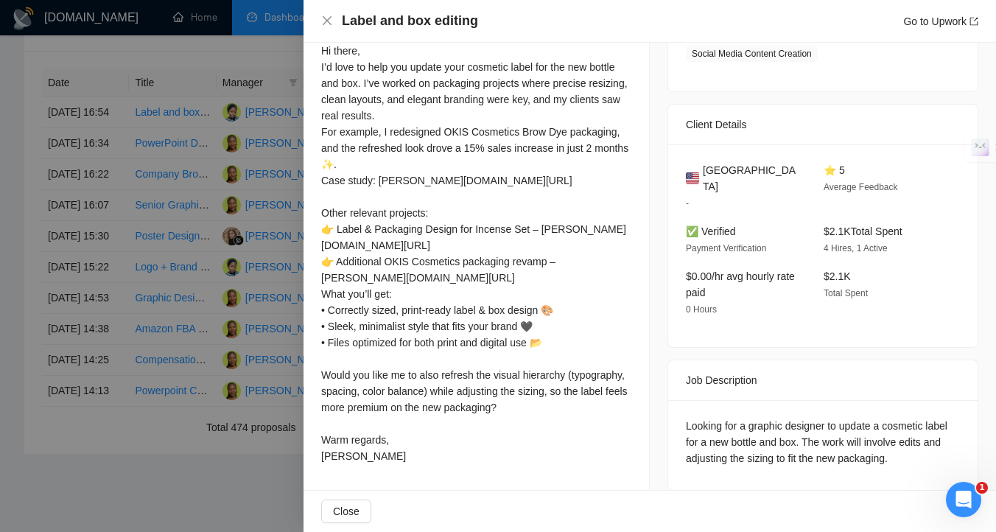
click at [141, 203] on div at bounding box center [498, 266] width 996 height 532
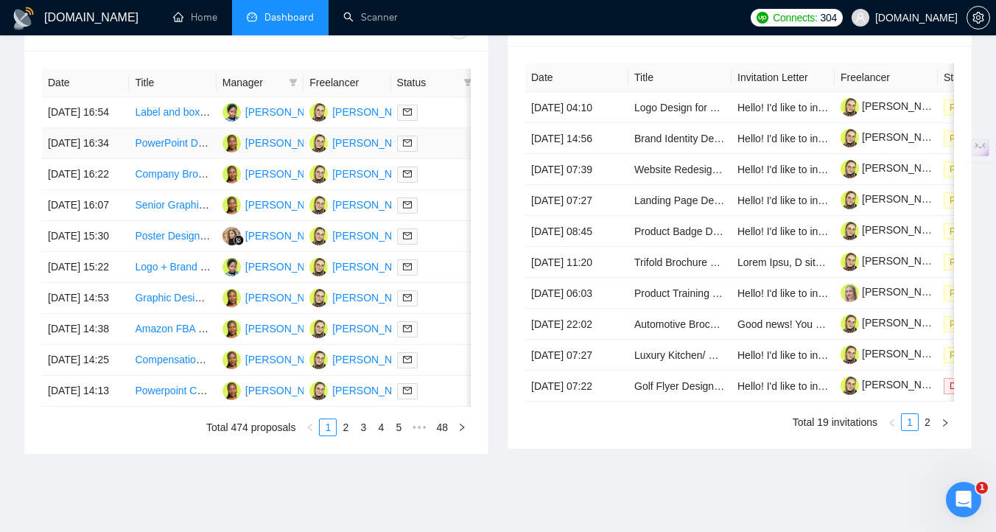
click at [439, 152] on div at bounding box center [434, 143] width 75 height 17
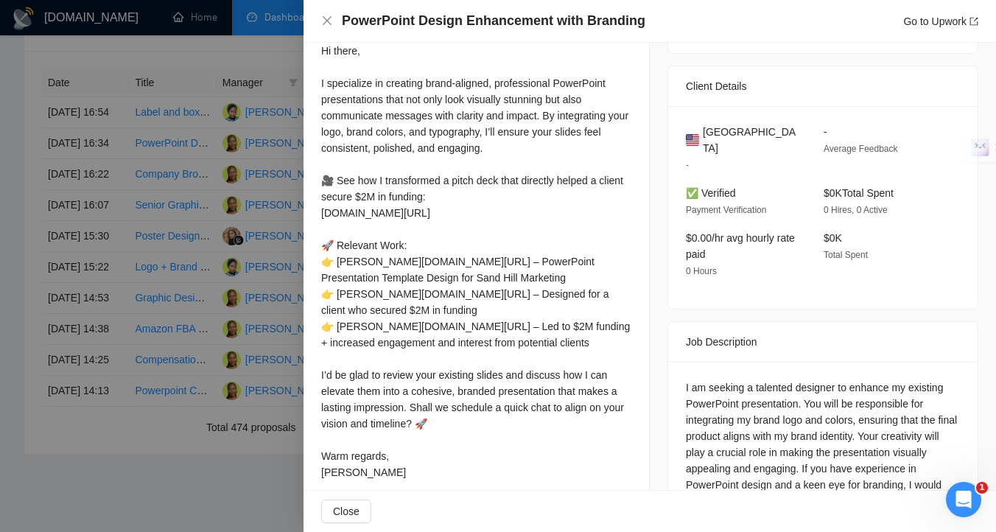
click at [240, 203] on div at bounding box center [498, 266] width 996 height 532
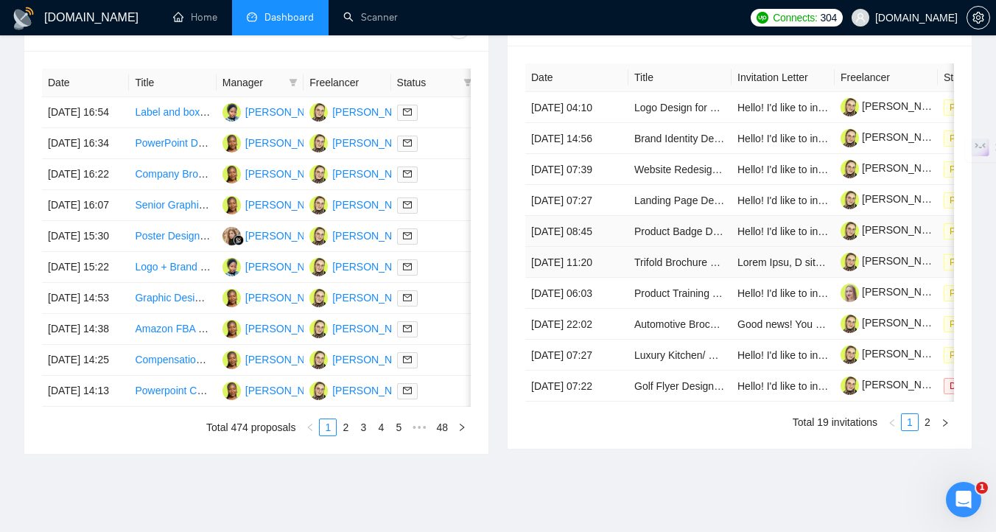
drag, startPoint x: 712, startPoint y: 321, endPoint x: 728, endPoint y: 313, distance: 18.1
click at [728, 313] on tbody "[DATE] 04:10 Logo Design for Outdoor Recreation Company Hello! I'd like to invi…" at bounding box center [782, 246] width 515 height 309
